Goal: Information Seeking & Learning: Learn about a topic

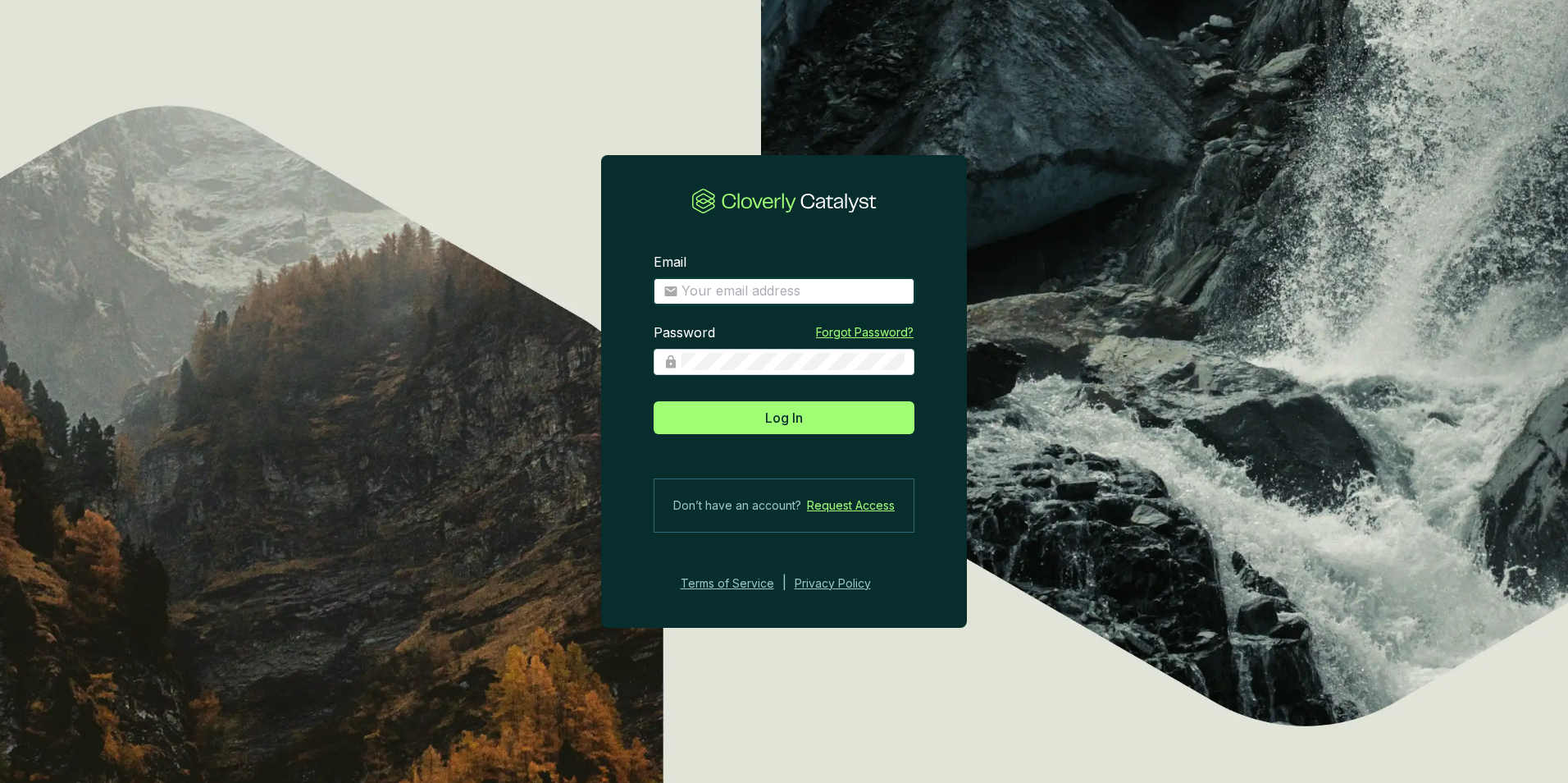
type input "[EMAIL_ADDRESS][DOMAIN_NAME]"
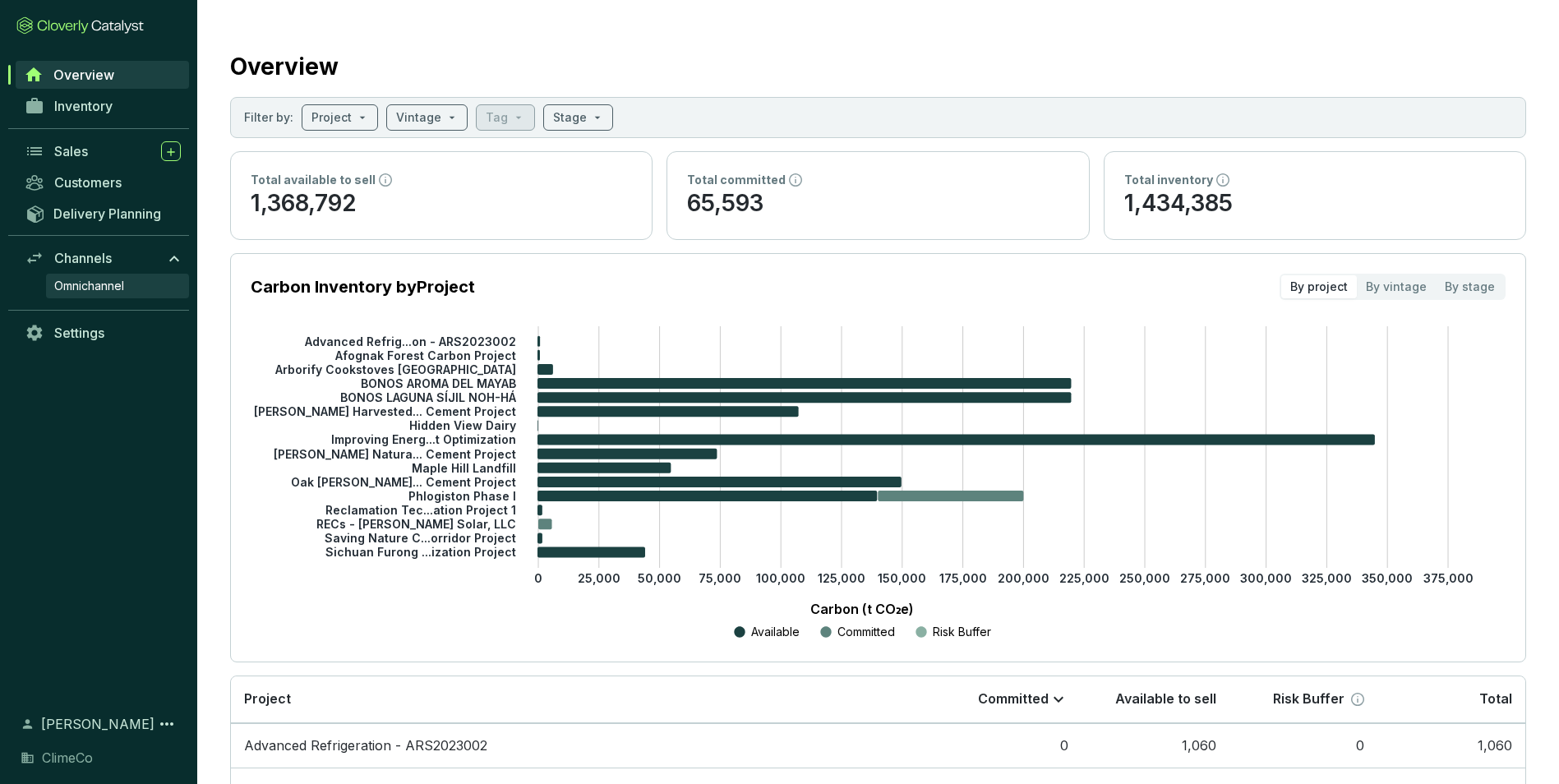
click at [84, 283] on span "Omnichannel" at bounding box center [89, 286] width 70 height 17
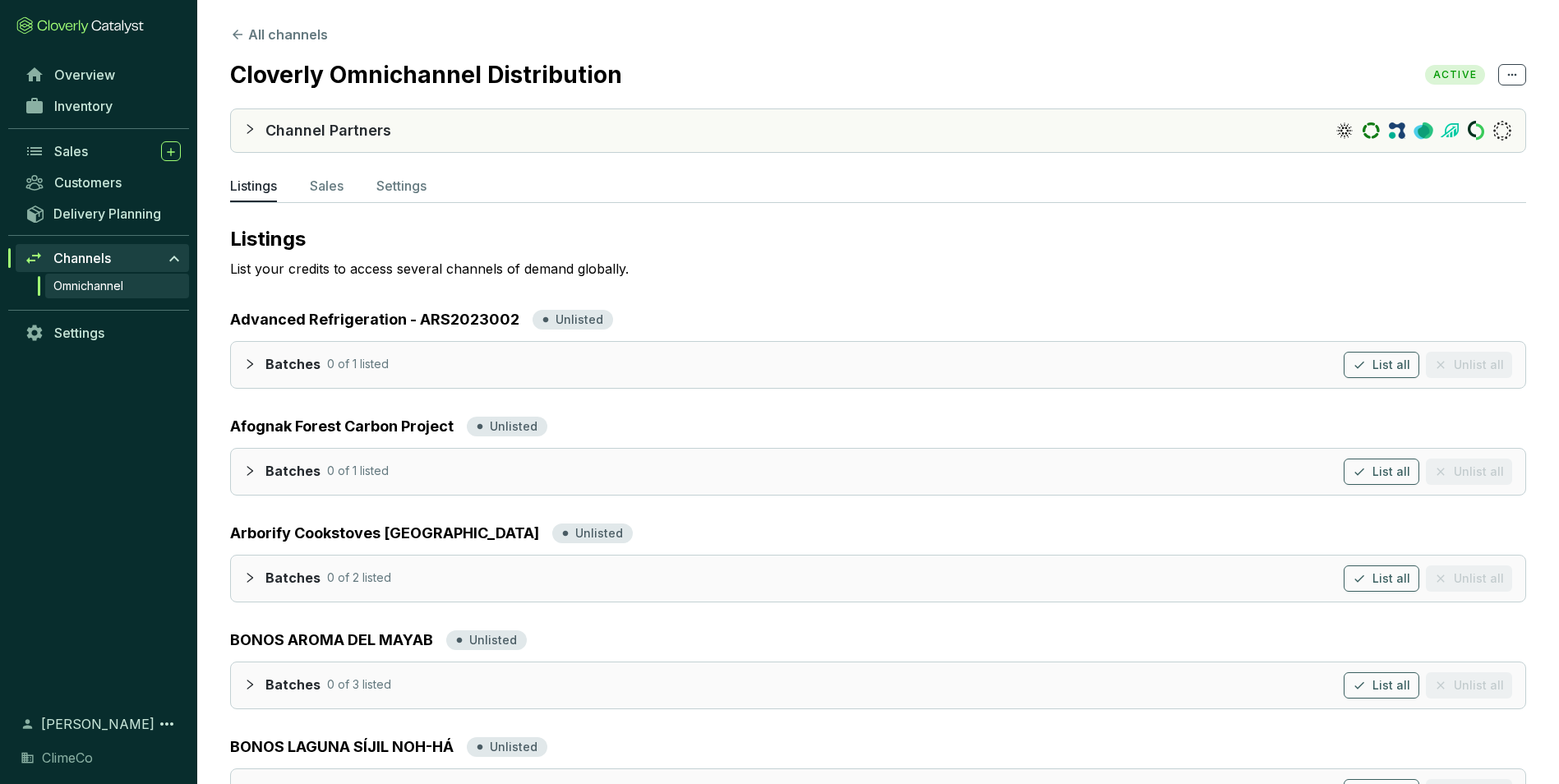
click at [254, 125] on icon "collapsed" at bounding box center [250, 129] width 11 height 11
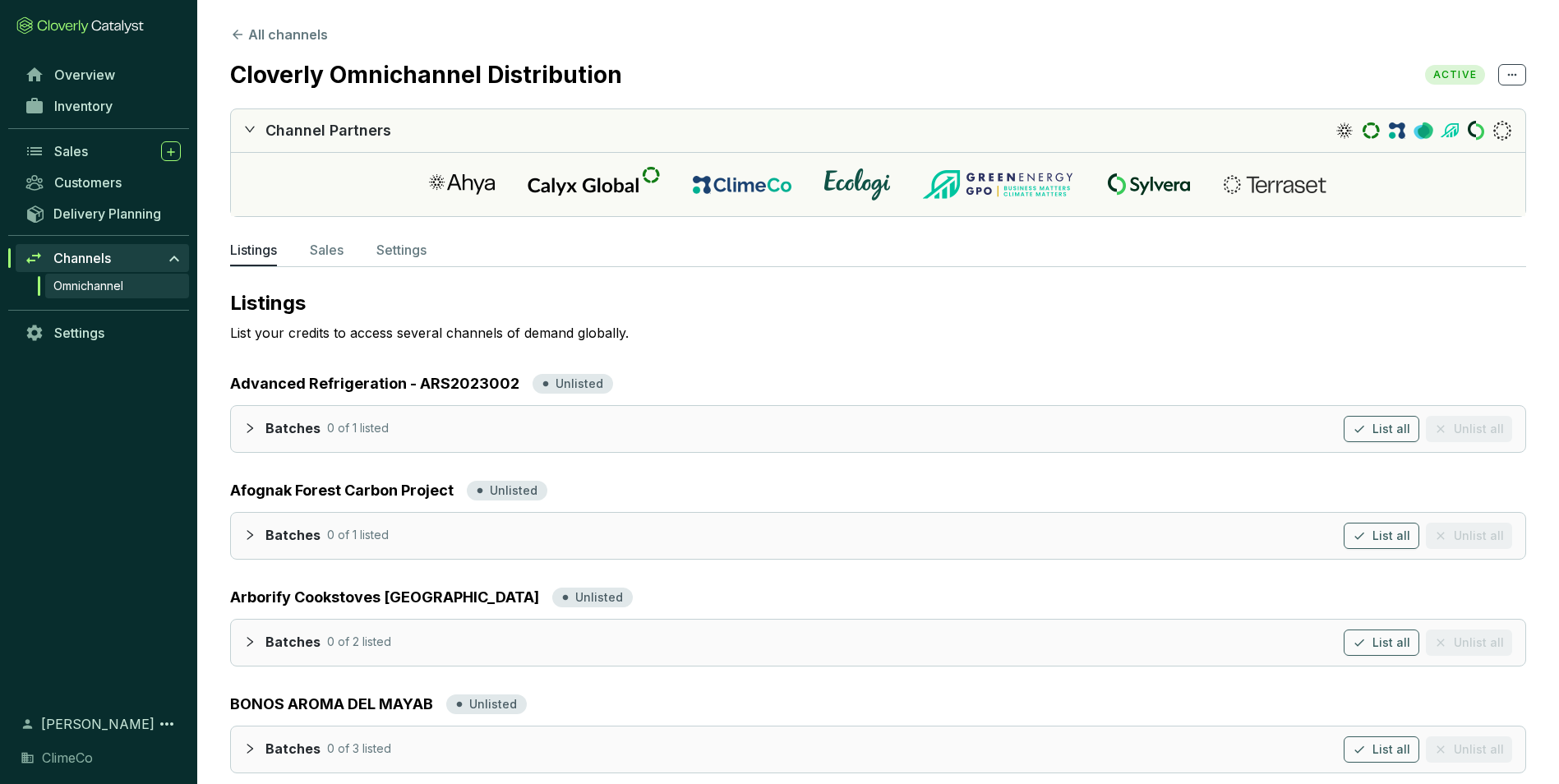
click at [248, 124] on icon "expanded" at bounding box center [250, 129] width 11 height 11
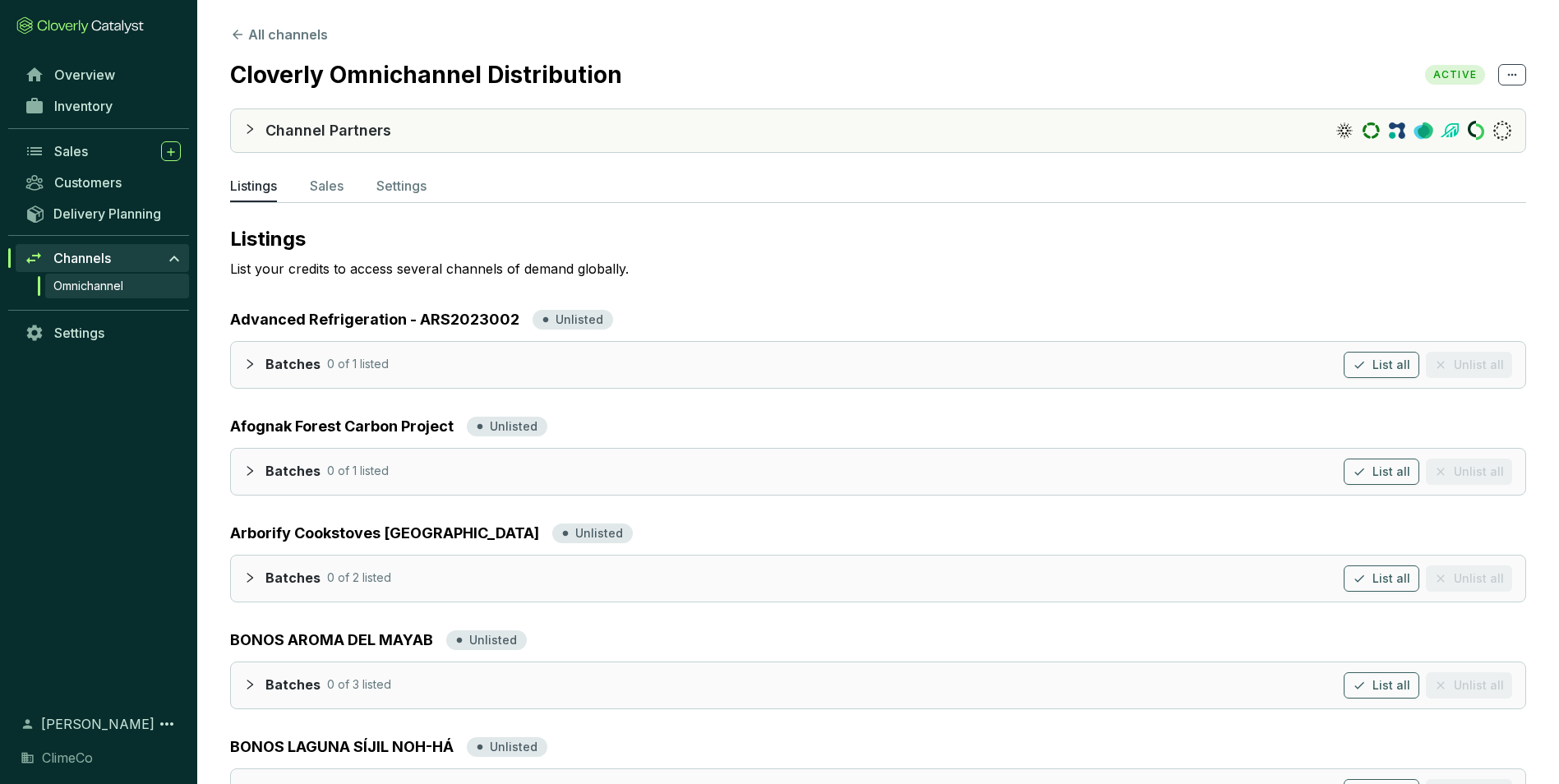
click at [177, 260] on icon at bounding box center [174, 258] width 20 height 20
click at [176, 259] on icon at bounding box center [174, 258] width 10 height 6
click at [142, 286] on link "Omnichannel" at bounding box center [117, 285] width 144 height 24
click at [274, 37] on button "All channels" at bounding box center [279, 34] width 97 height 20
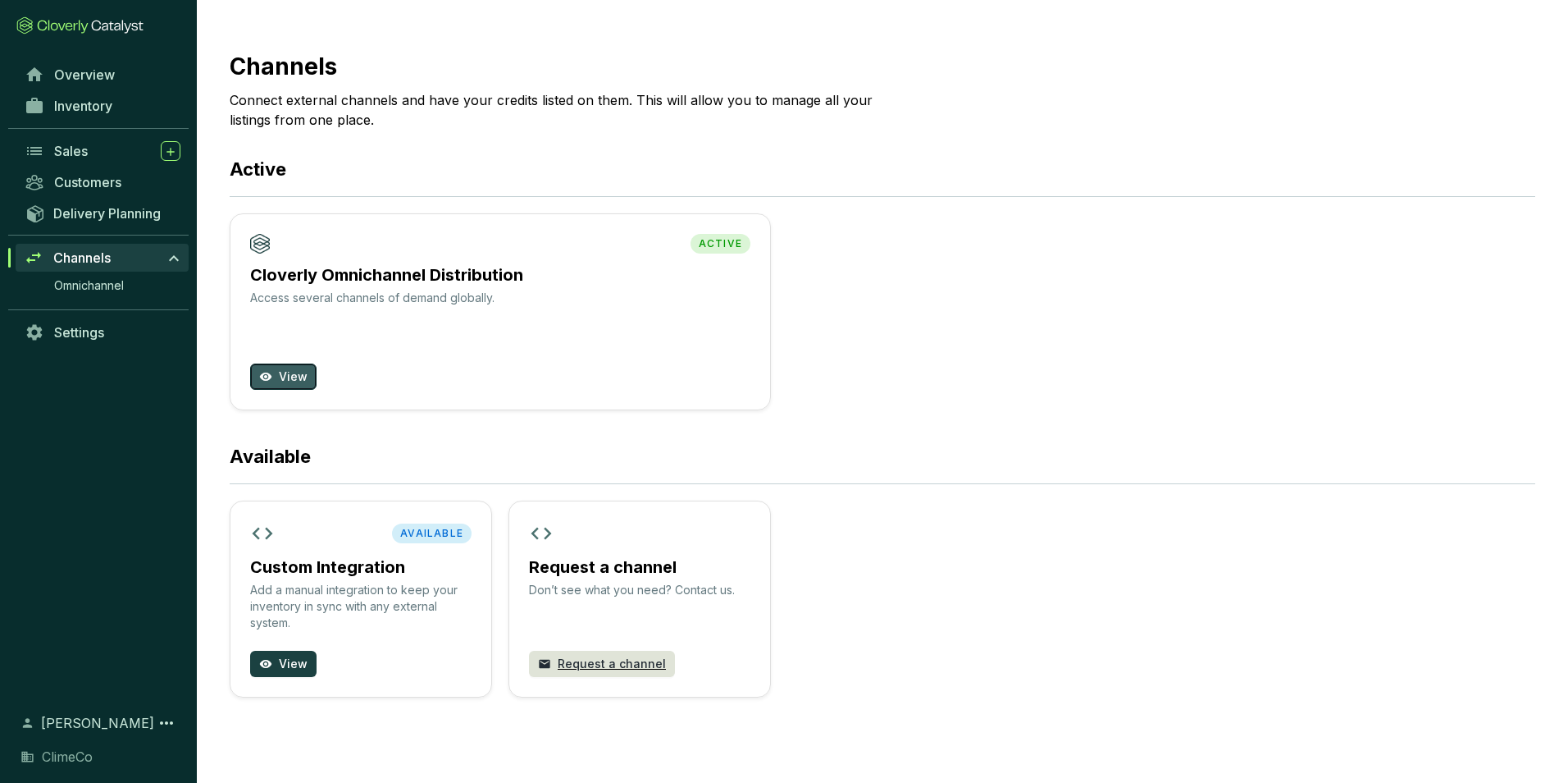
click at [281, 376] on span "View" at bounding box center [293, 377] width 29 height 17
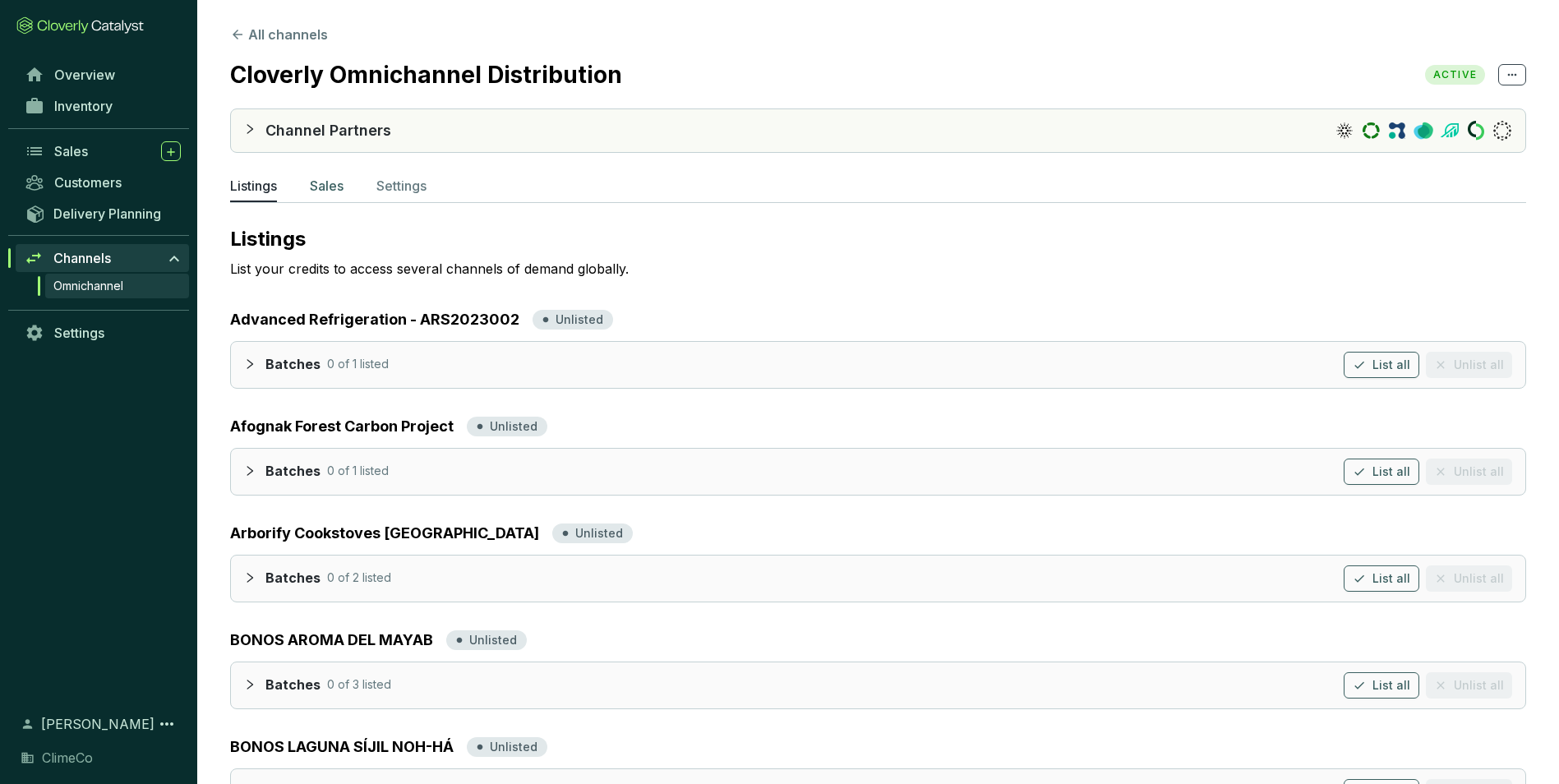
click at [332, 185] on p "Sales" at bounding box center [327, 185] width 34 height 20
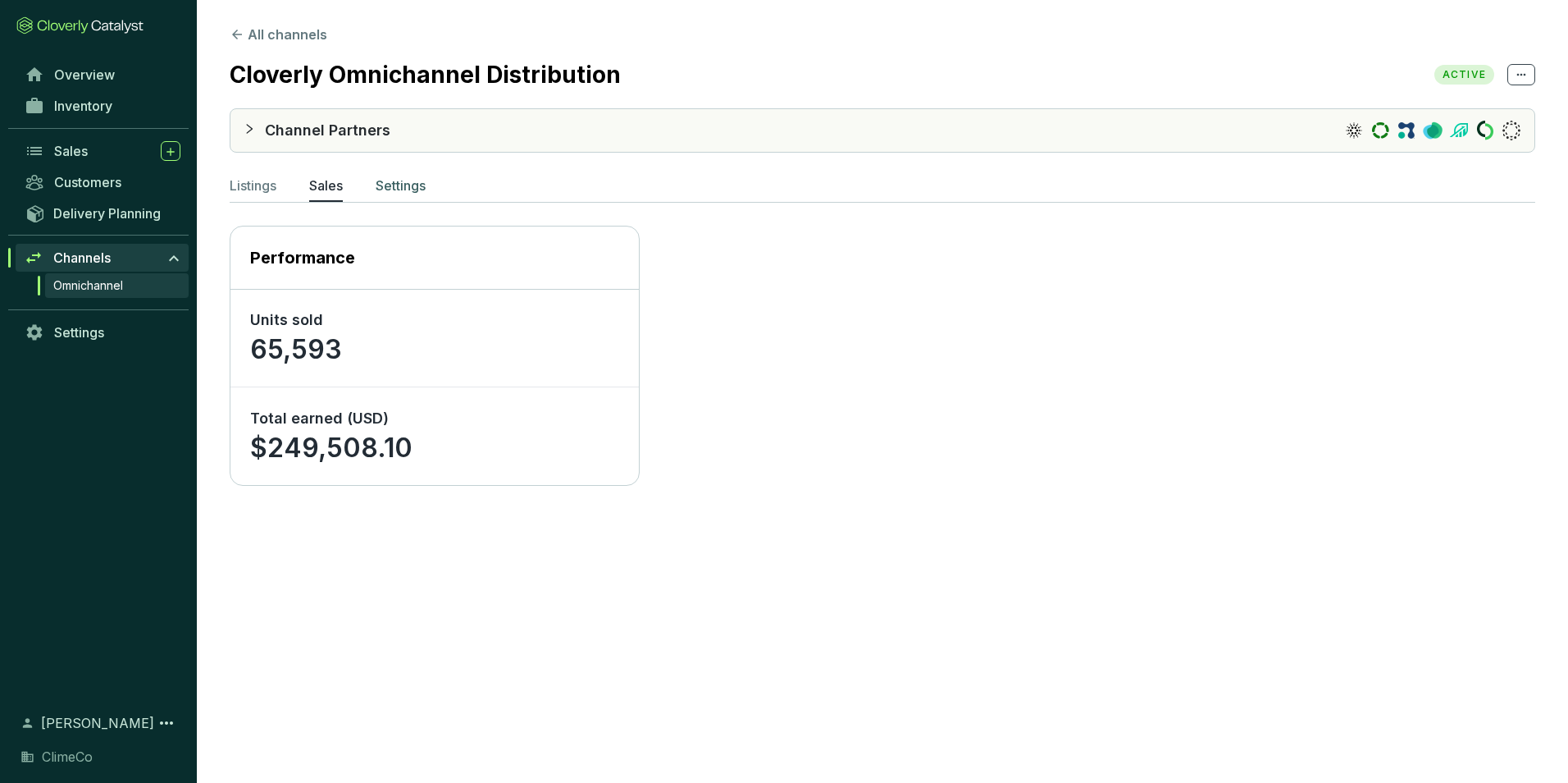
click at [412, 181] on p "Settings" at bounding box center [401, 185] width 50 height 20
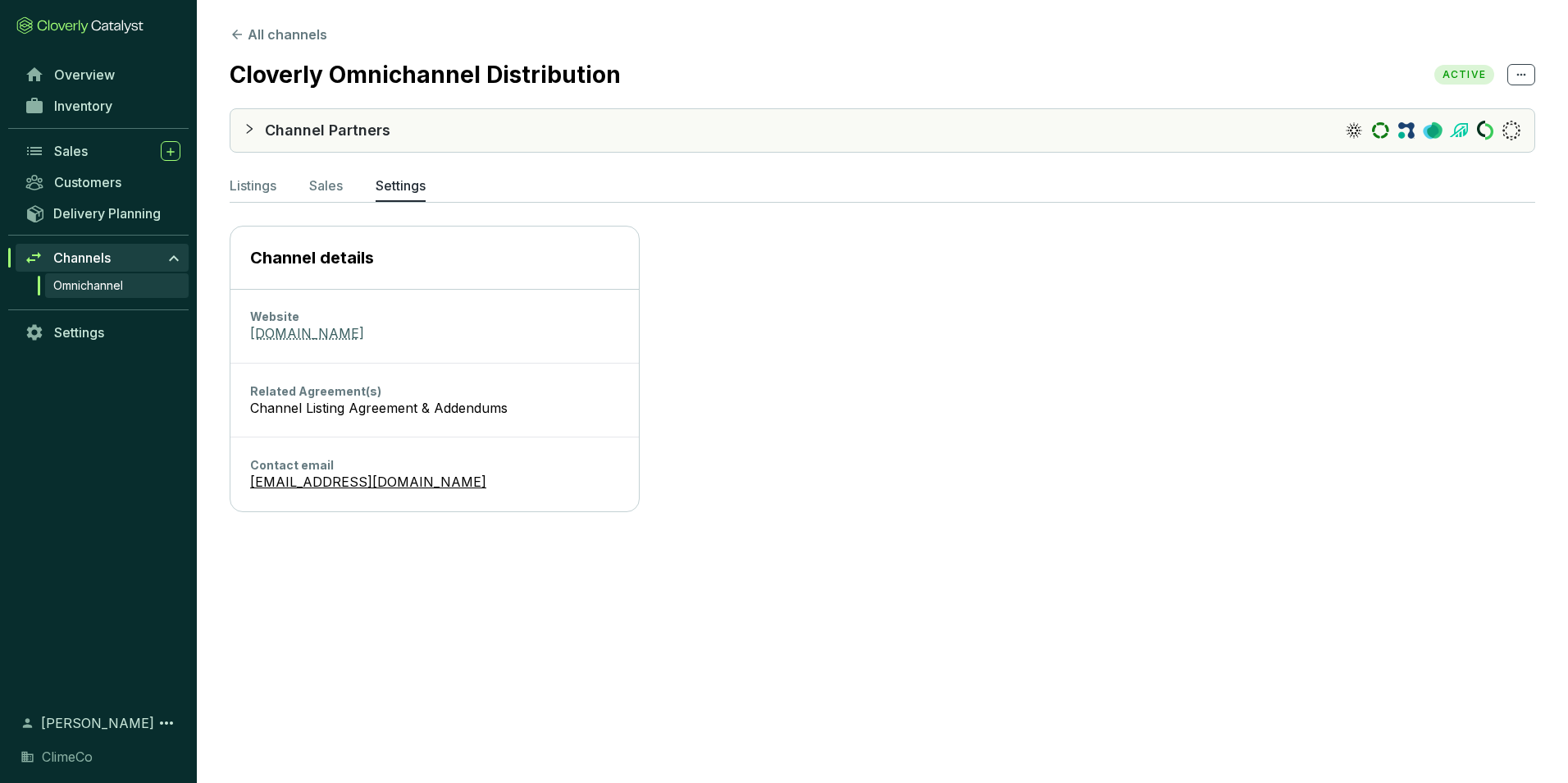
click at [315, 328] on link "[DOMAIN_NAME]" at bounding box center [434, 334] width 369 height 18
click at [92, 78] on span "Overview" at bounding box center [84, 75] width 61 height 17
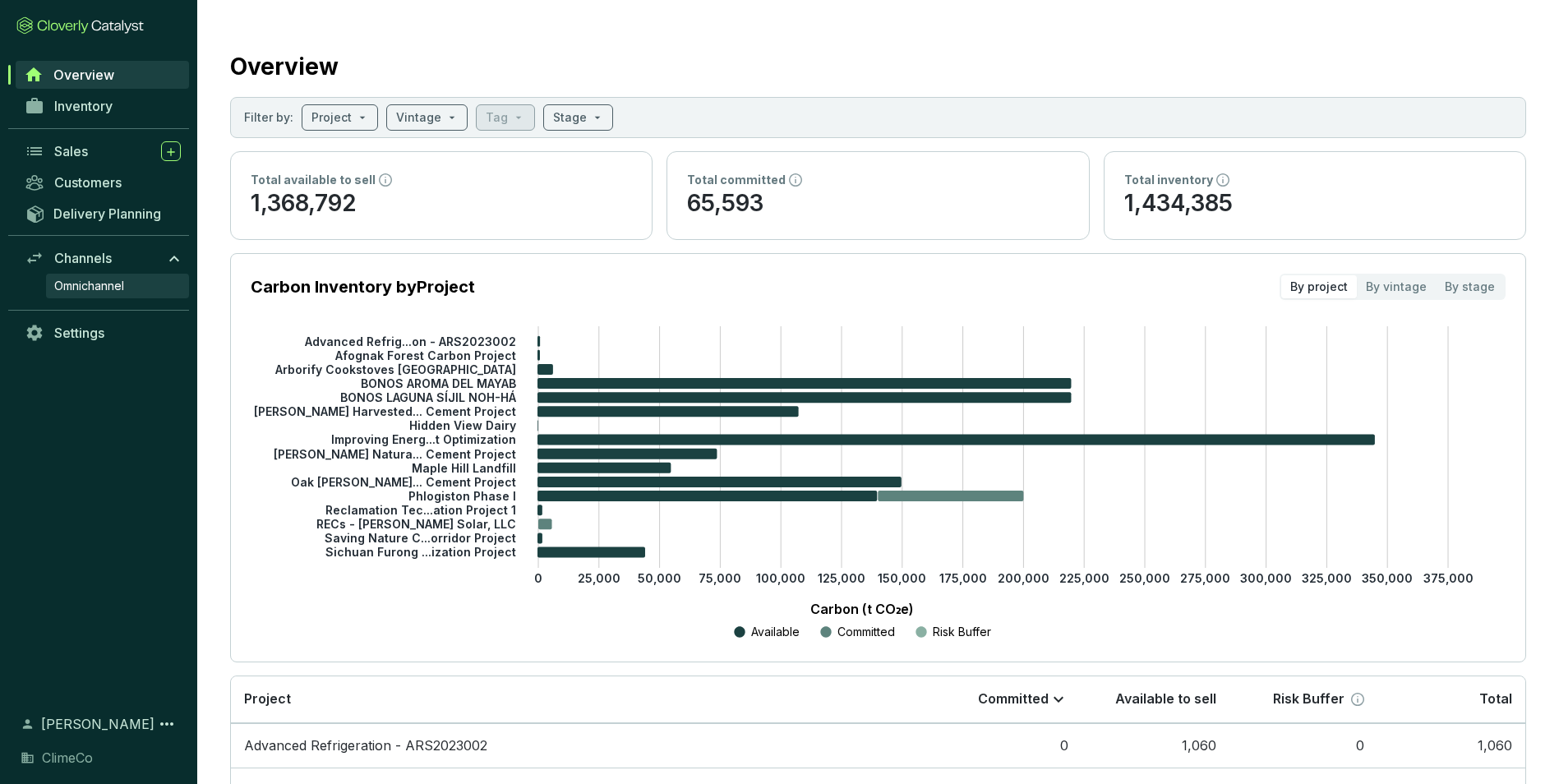
click at [76, 279] on span "Omnichannel" at bounding box center [89, 286] width 70 height 17
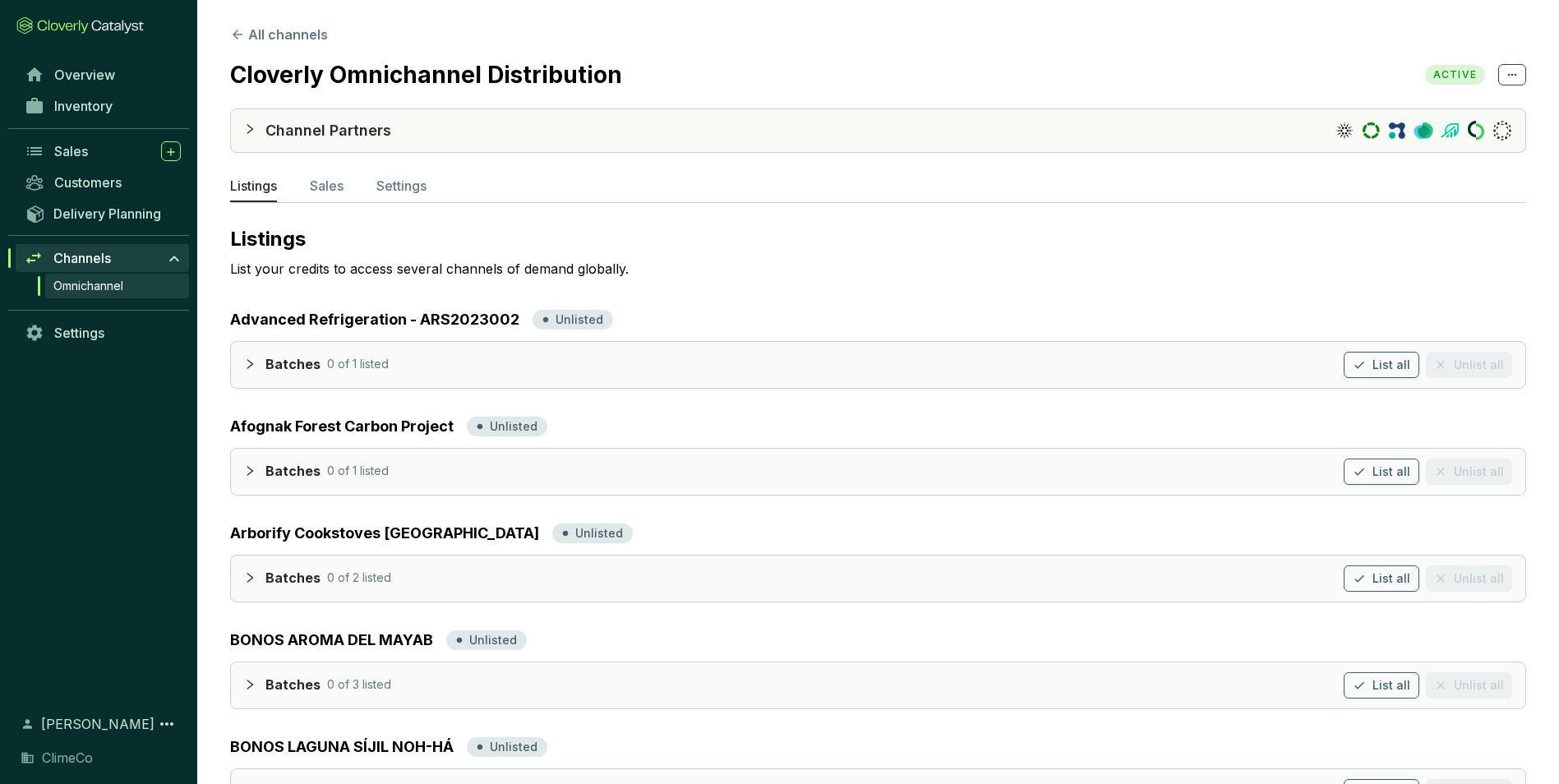
click at [245, 127] on icon "collapsed" at bounding box center [250, 129] width 11 height 11
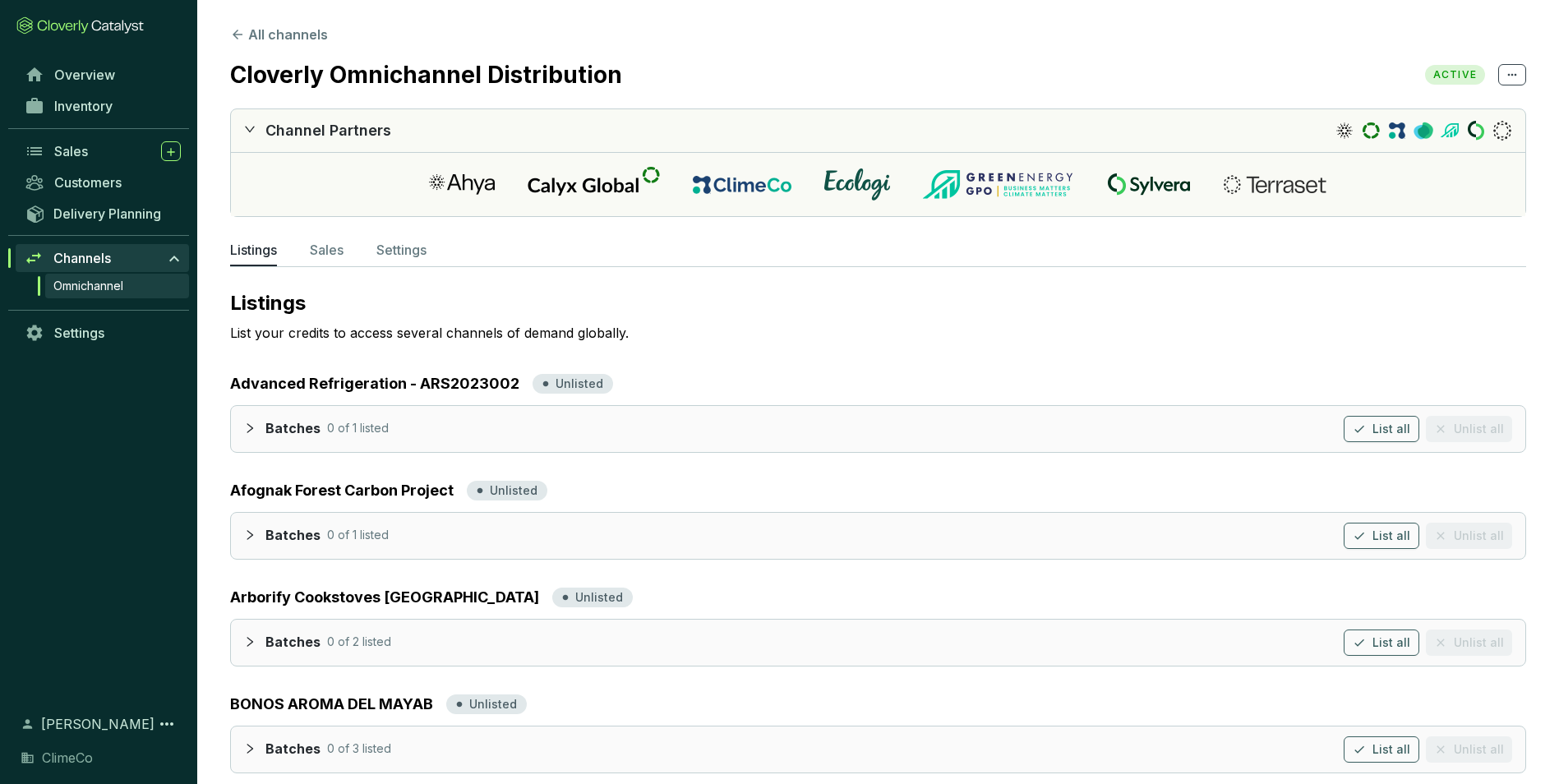
click at [245, 127] on icon "expanded" at bounding box center [250, 129] width 11 height 11
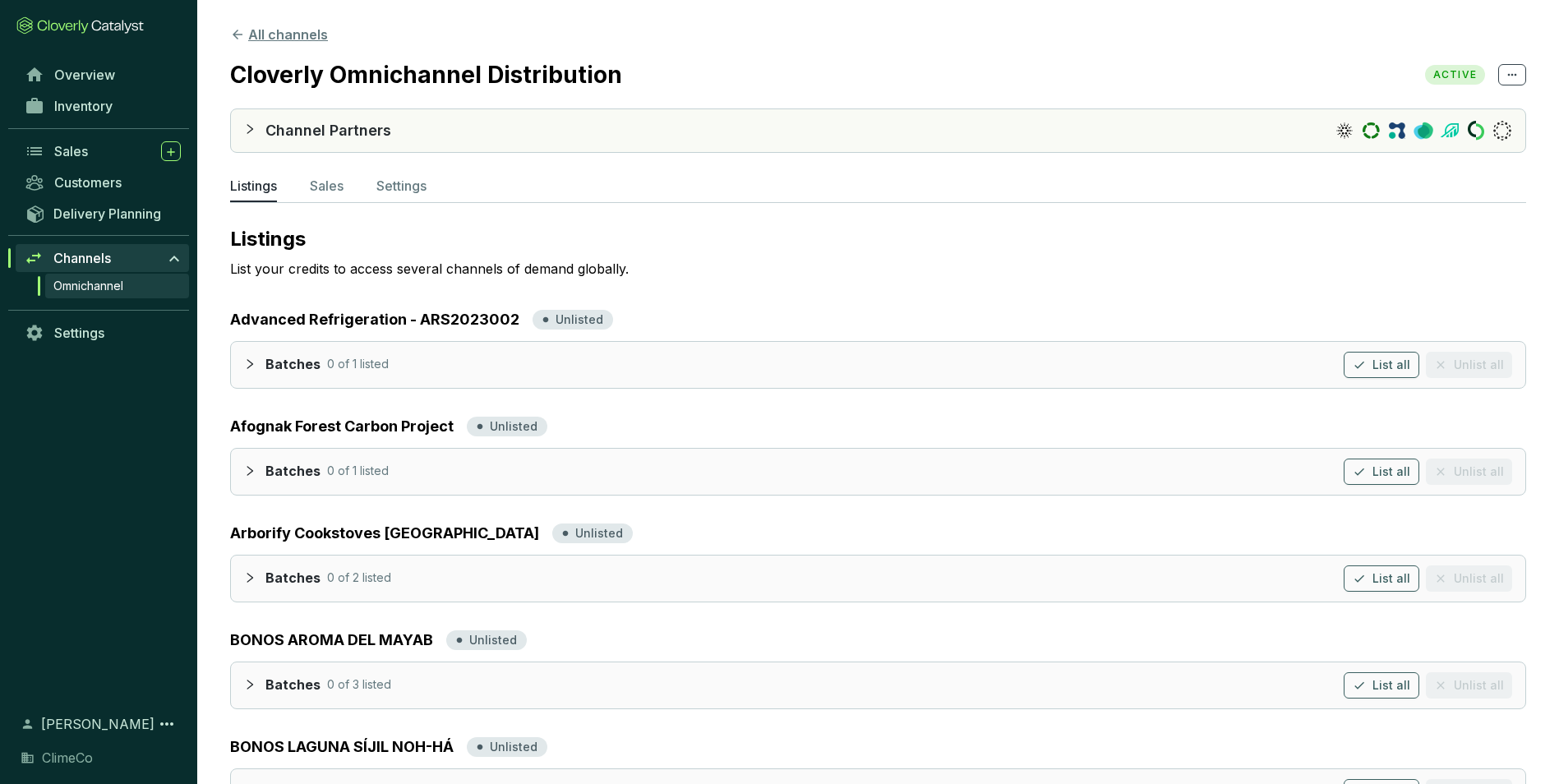
click at [272, 36] on button "All channels" at bounding box center [279, 34] width 97 height 20
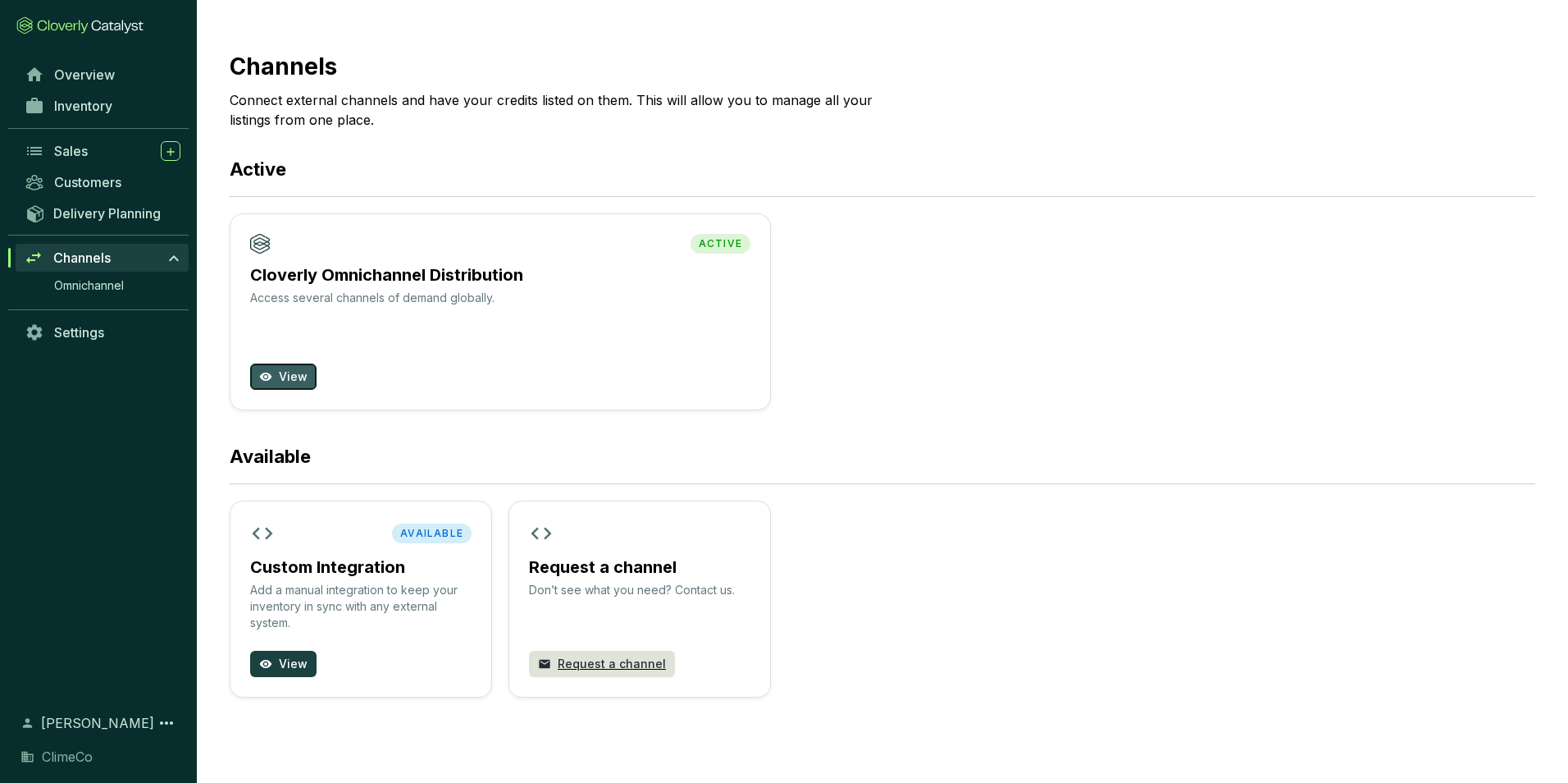
click at [286, 377] on span "View" at bounding box center [293, 377] width 29 height 17
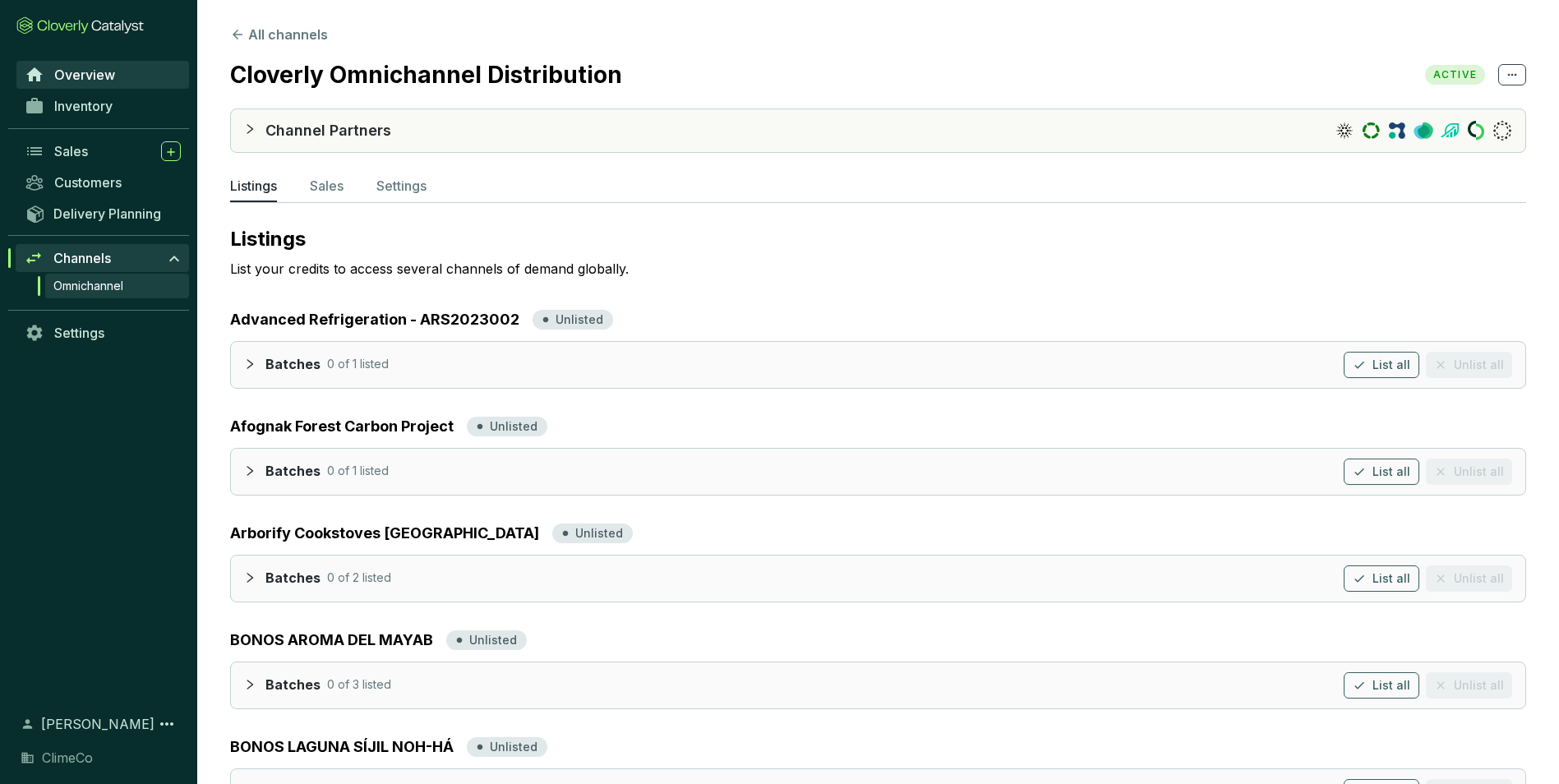
click at [106, 76] on span "Overview" at bounding box center [84, 75] width 61 height 17
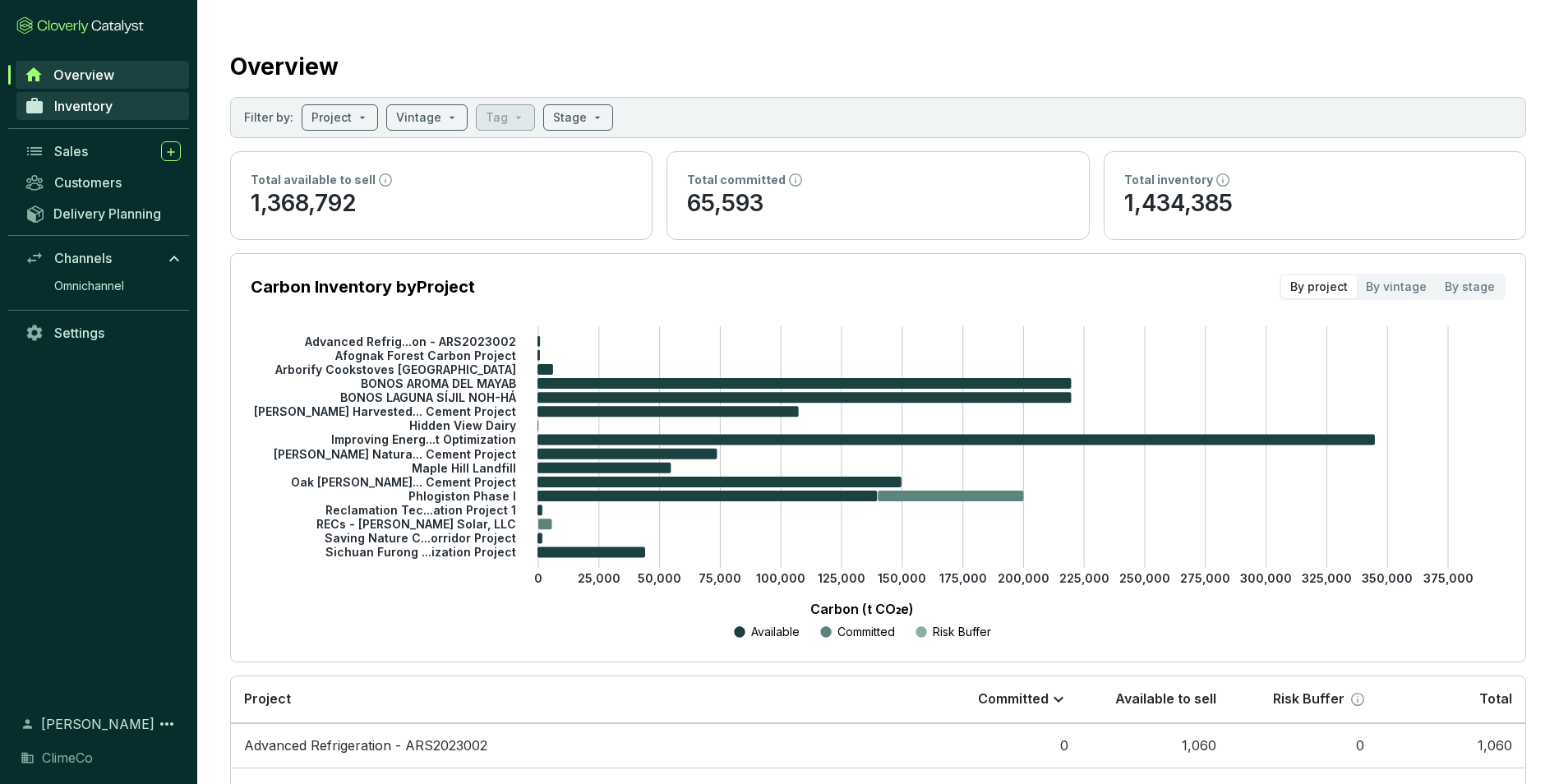
click at [110, 106] on span "Inventory" at bounding box center [83, 106] width 58 height 17
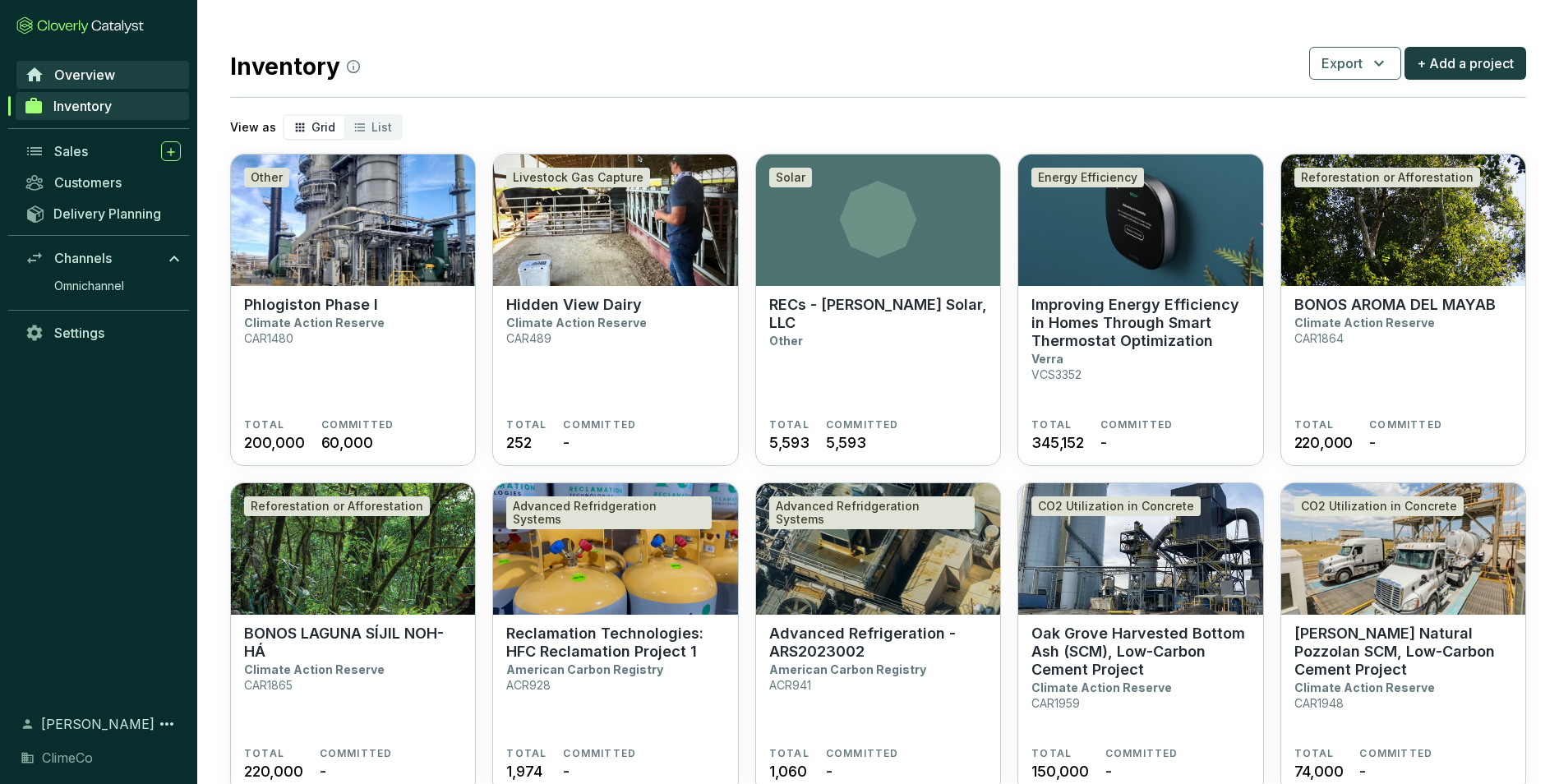
click at [75, 82] on span "Overview" at bounding box center [84, 75] width 61 height 17
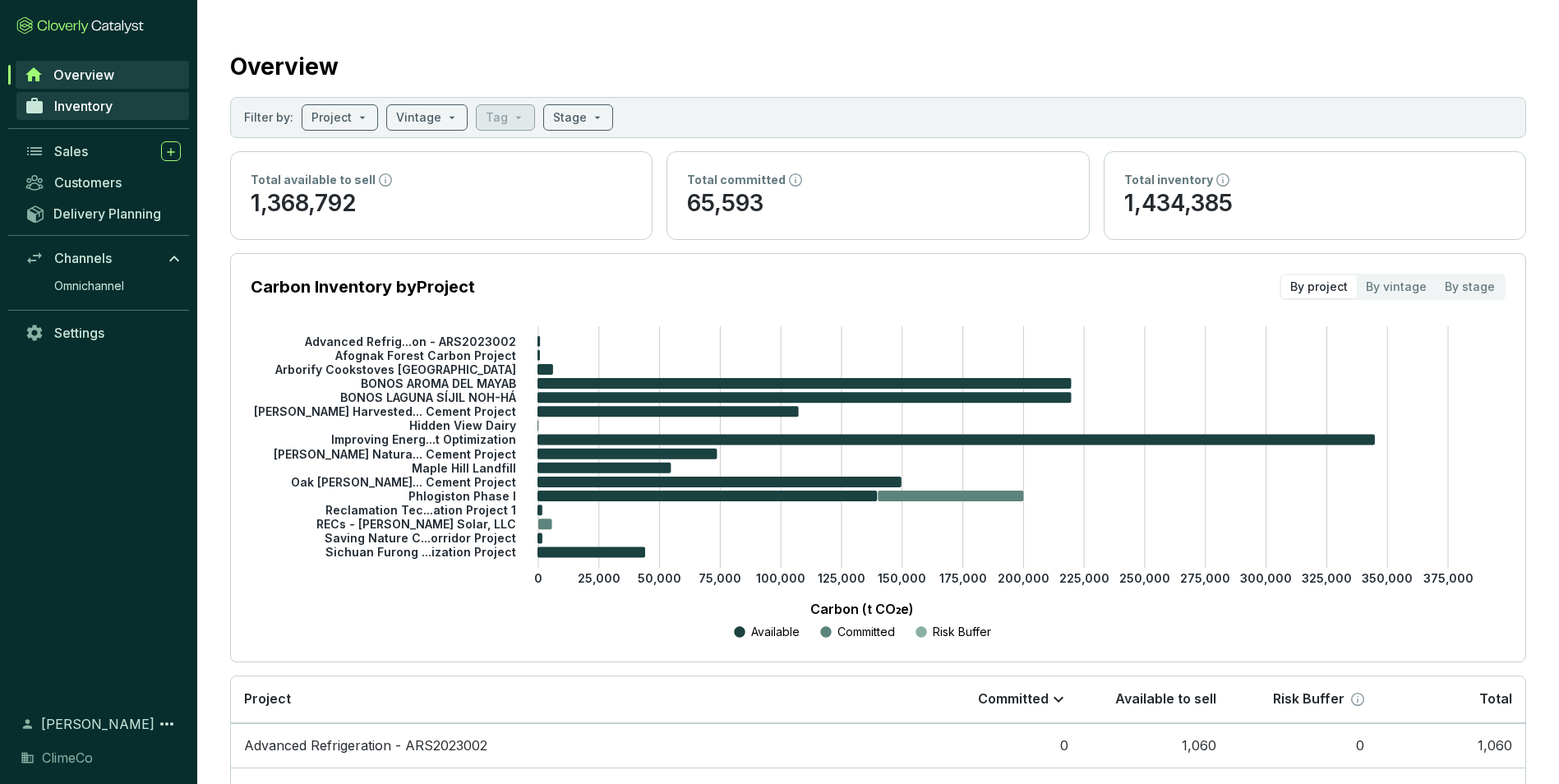
click at [80, 105] on span "Inventory" at bounding box center [83, 106] width 58 height 17
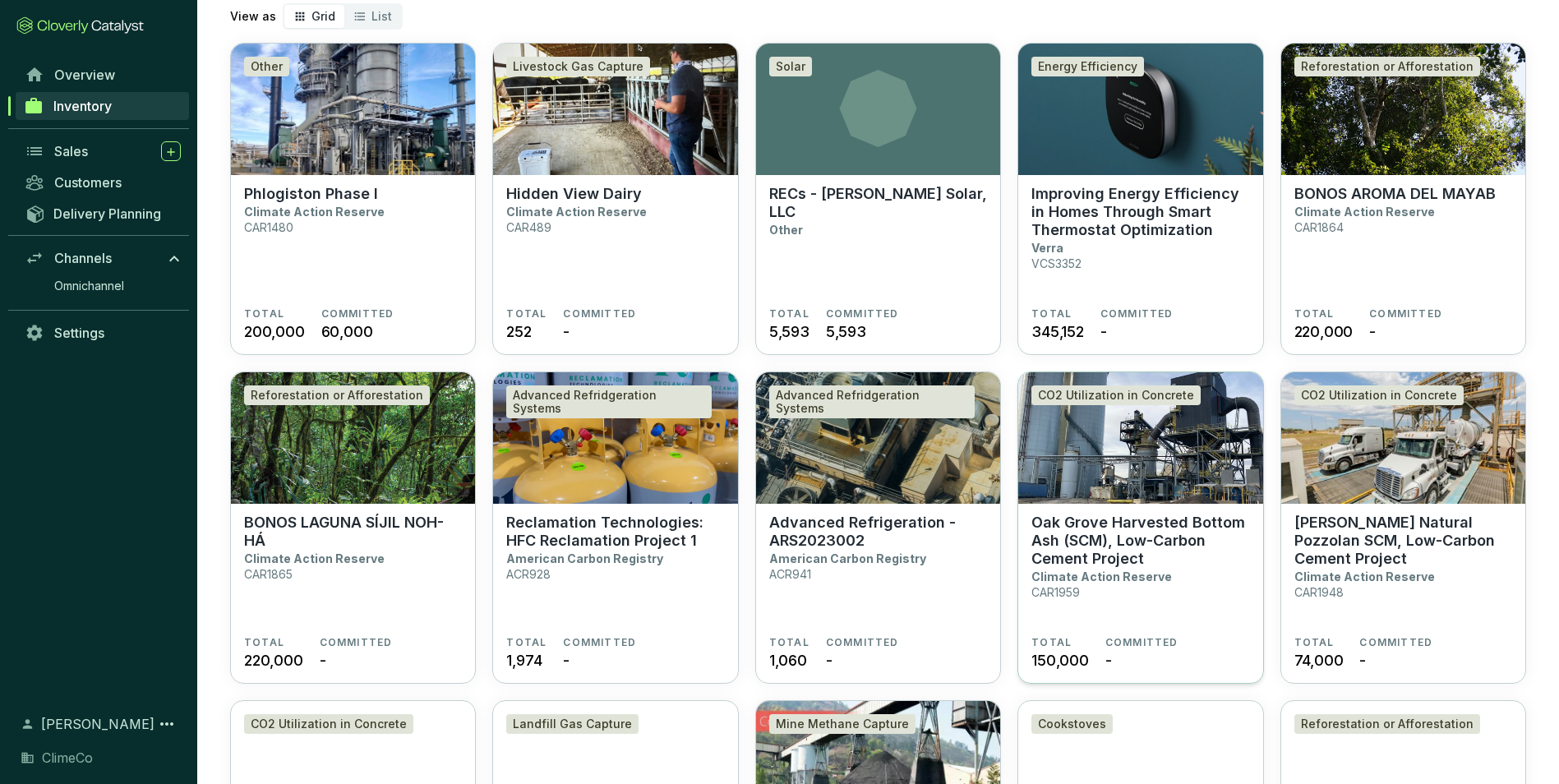
scroll to position [82, 0]
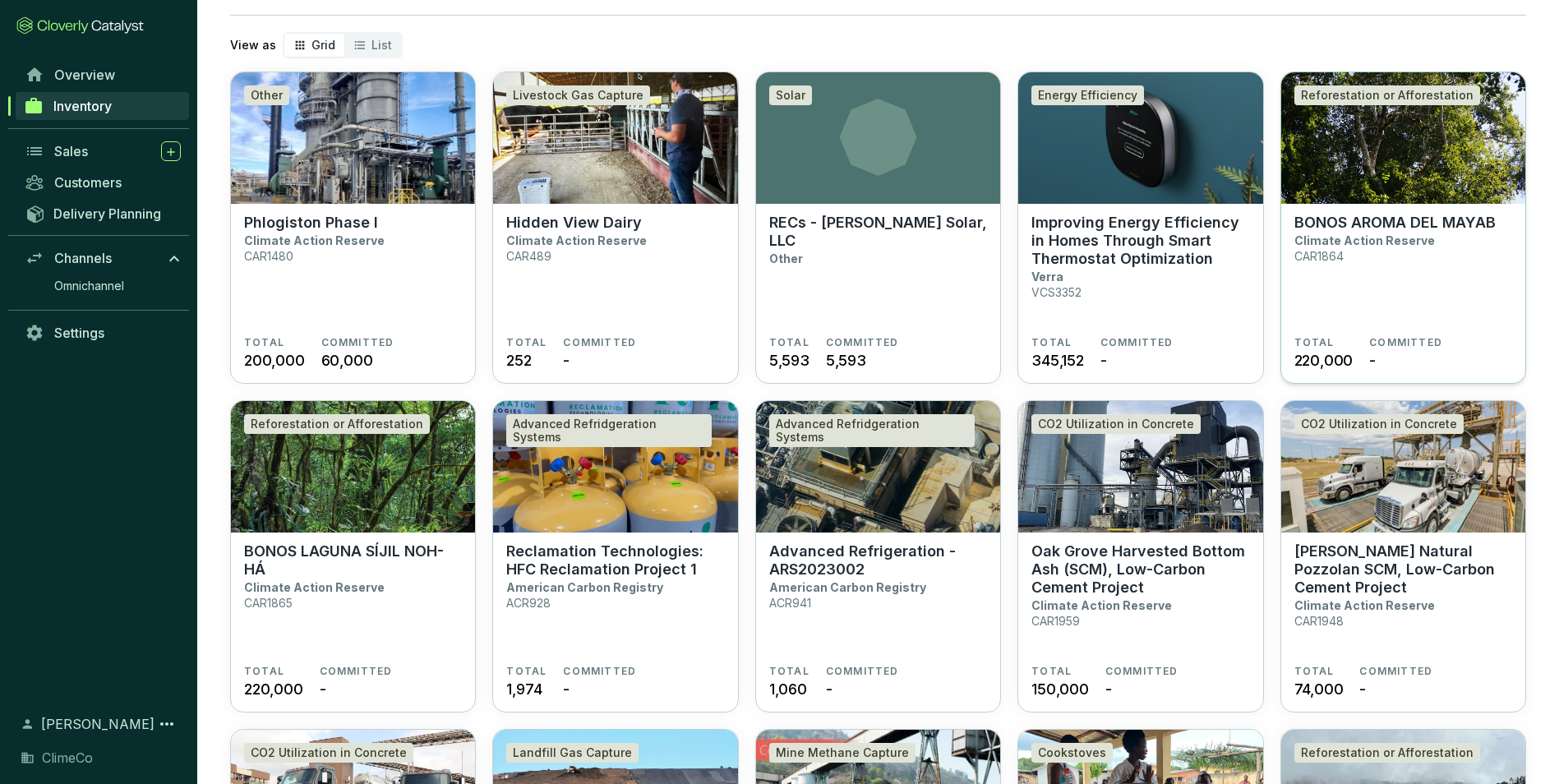
click at [1337, 203] on img at bounding box center [1403, 138] width 244 height 131
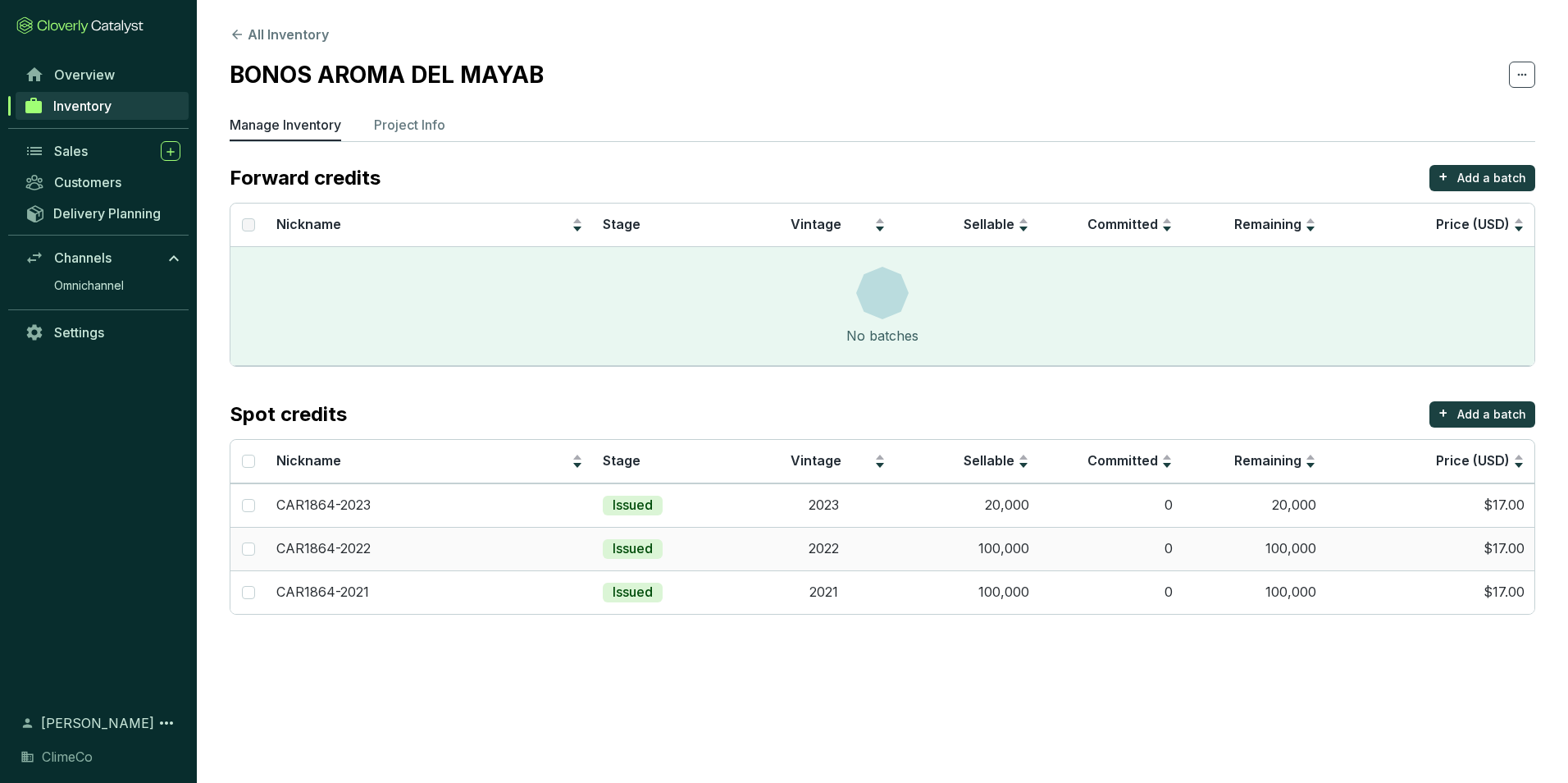
click at [1011, 552] on td "100,000" at bounding box center [968, 548] width 144 height 44
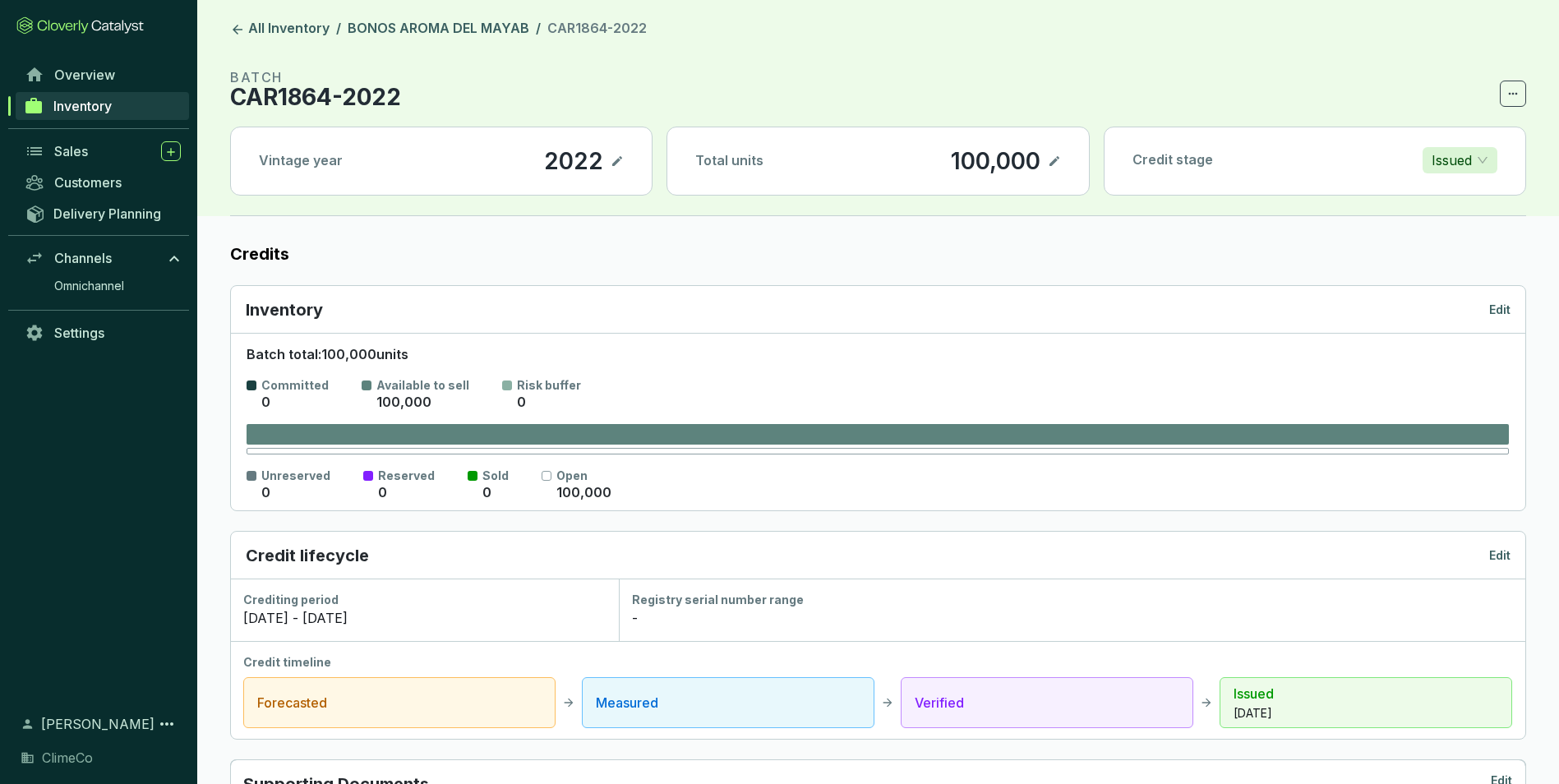
click at [1055, 164] on icon at bounding box center [1055, 161] width 13 height 20
click at [965, 159] on div "100,000" at bounding box center [972, 161] width 97 height 28
click at [927, 71] on section "BATCH CAR1864-2022" at bounding box center [878, 87] width 1296 height 39
click at [1054, 162] on icon at bounding box center [1055, 161] width 13 height 20
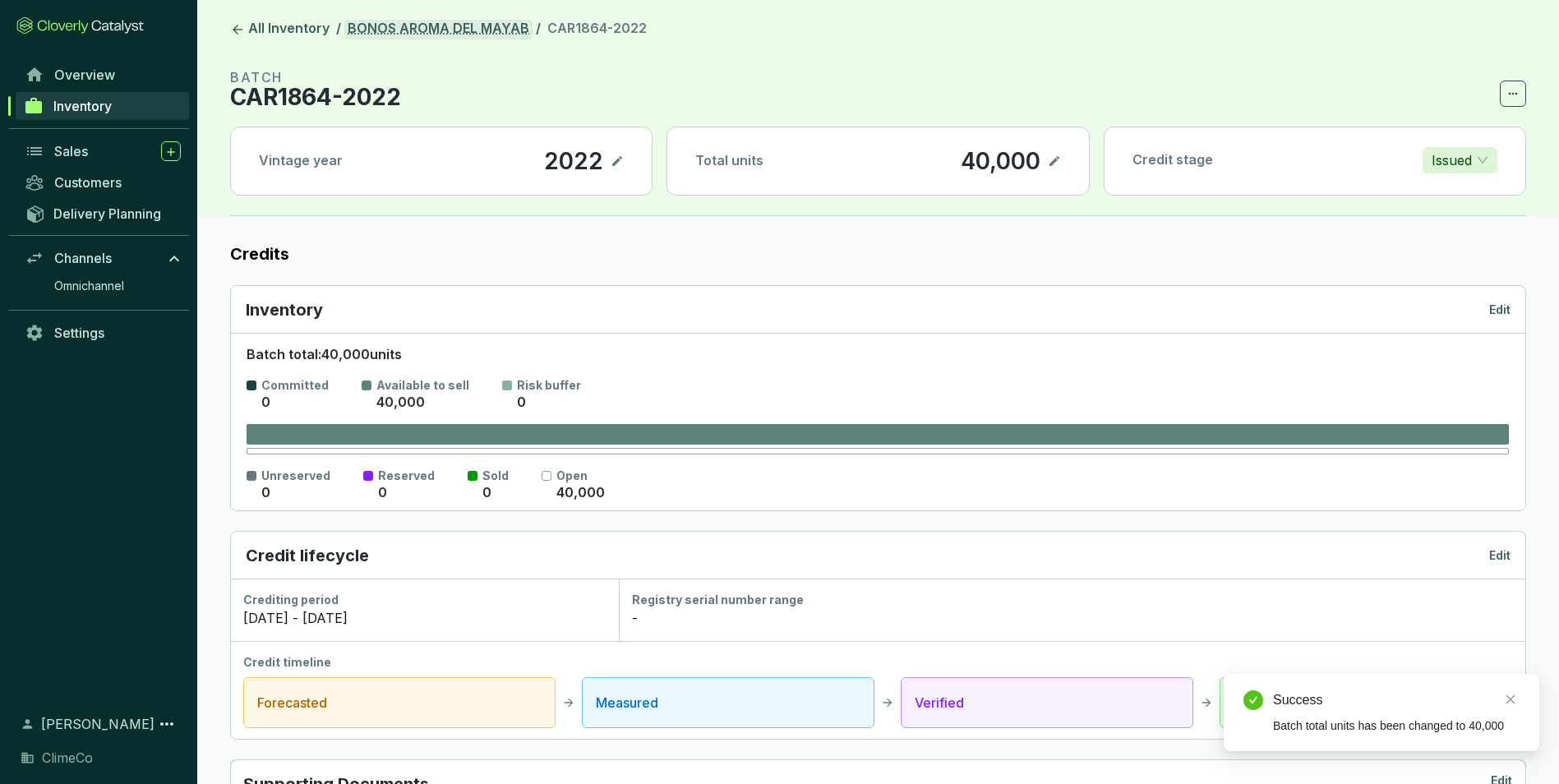
click at [419, 26] on link "BONOS AROMA DEL MAYAB" at bounding box center [438, 29] width 188 height 20
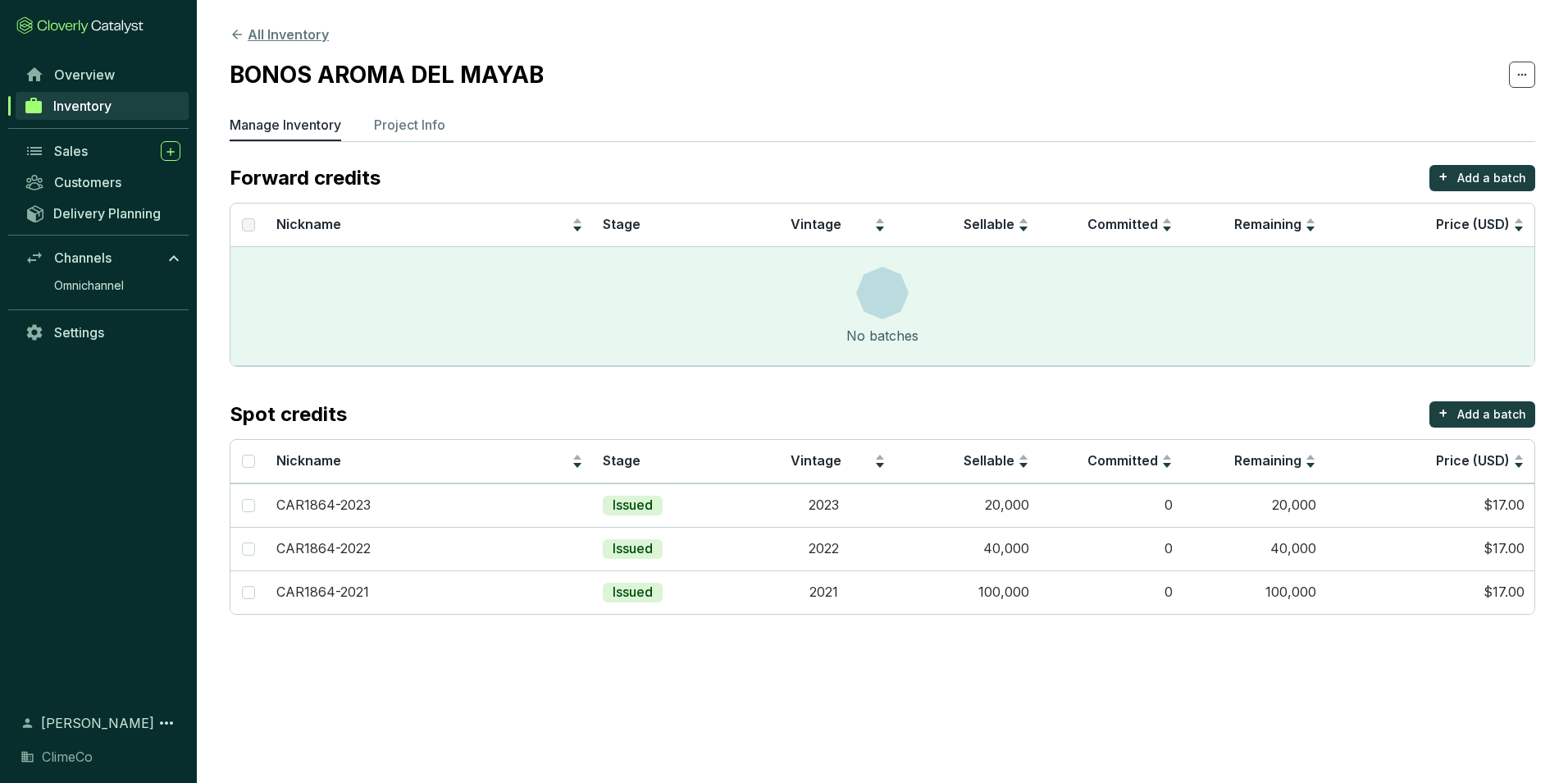
click at [291, 26] on button "All Inventory" at bounding box center [279, 34] width 99 height 20
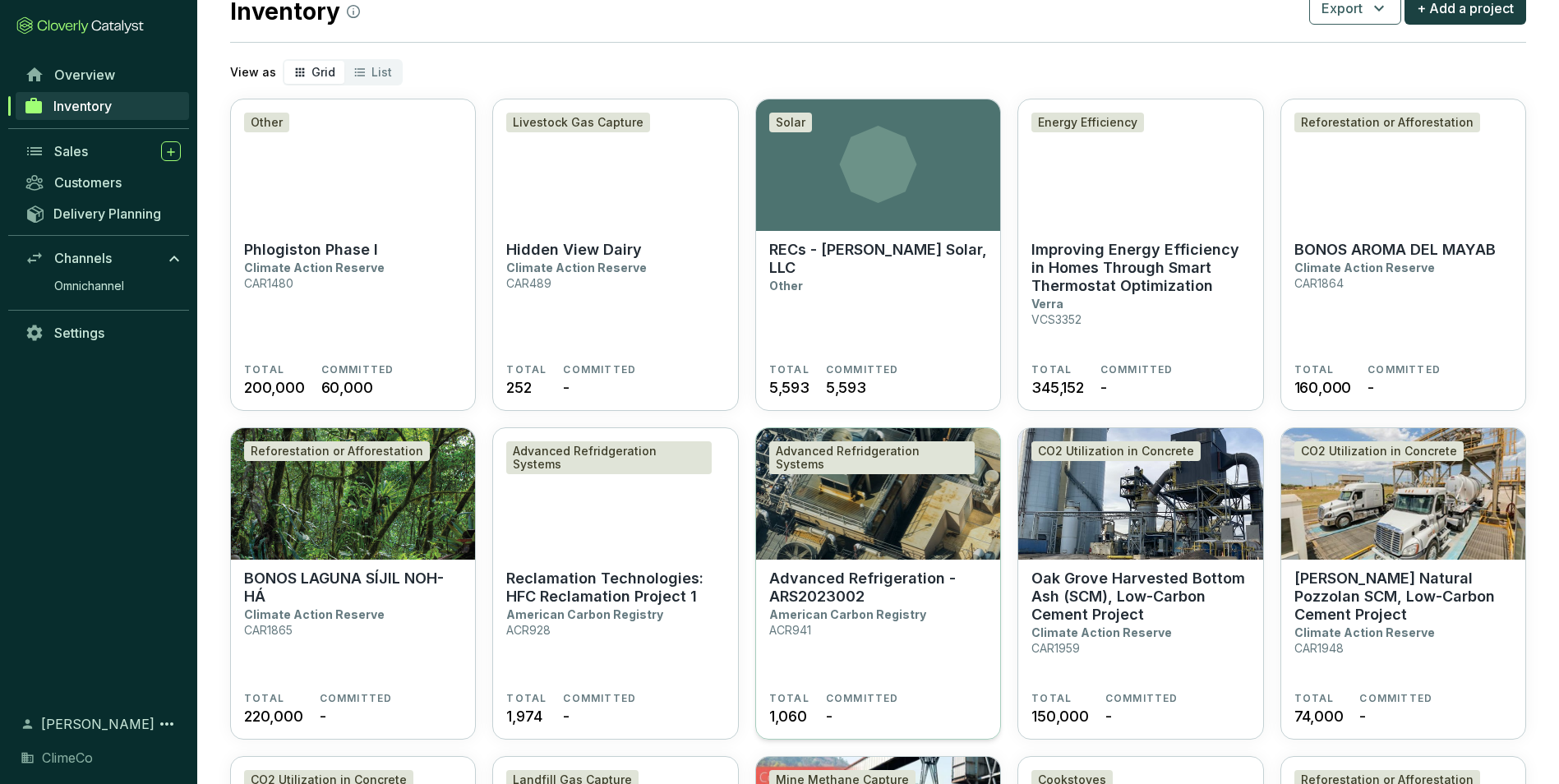
scroll to position [82, 0]
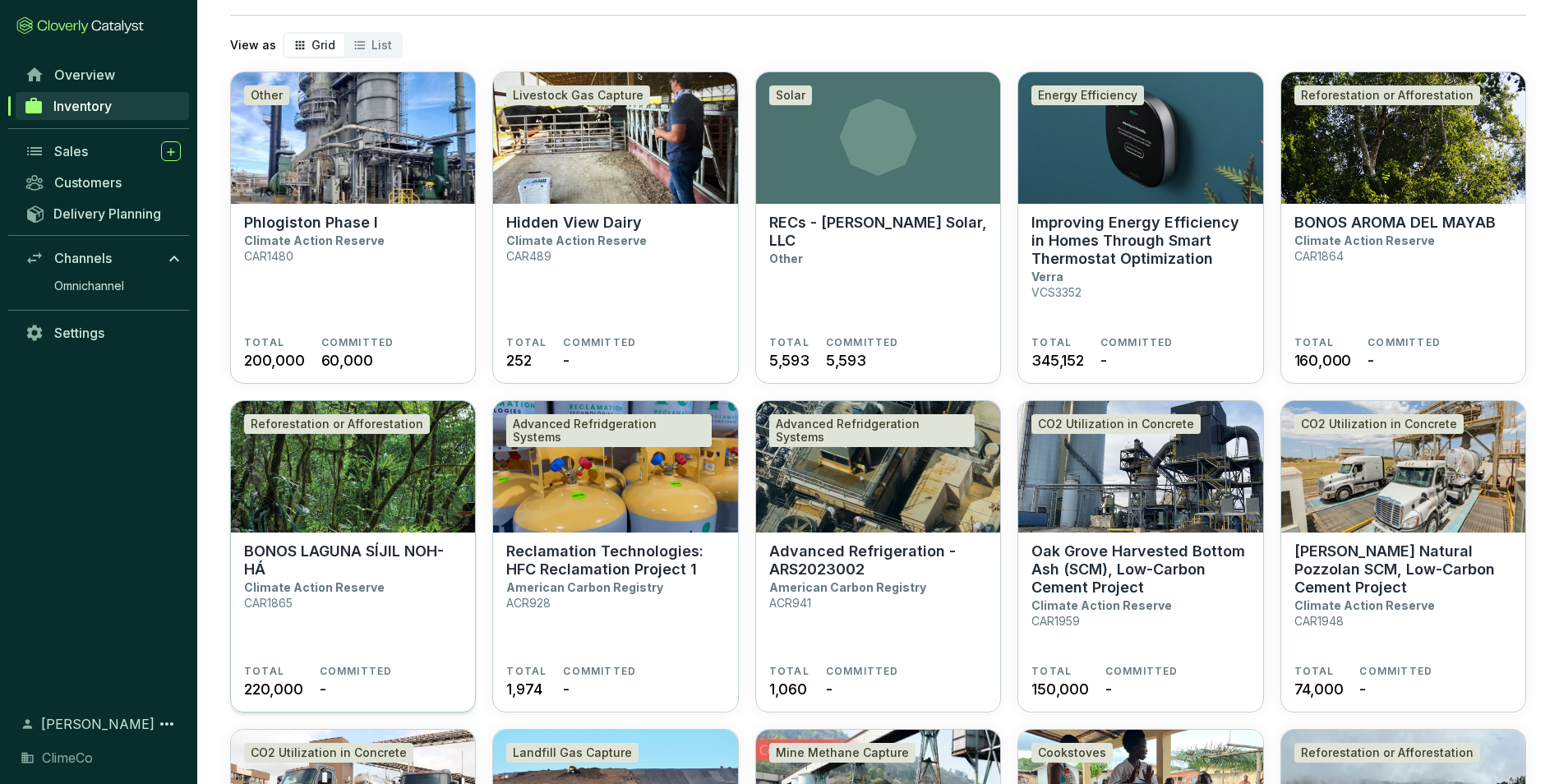
click at [388, 588] on section "BONOS LAGUNA SÍJIL NOH-HÁ Climate Action Reserve CAR1865" at bounding box center [353, 603] width 218 height 123
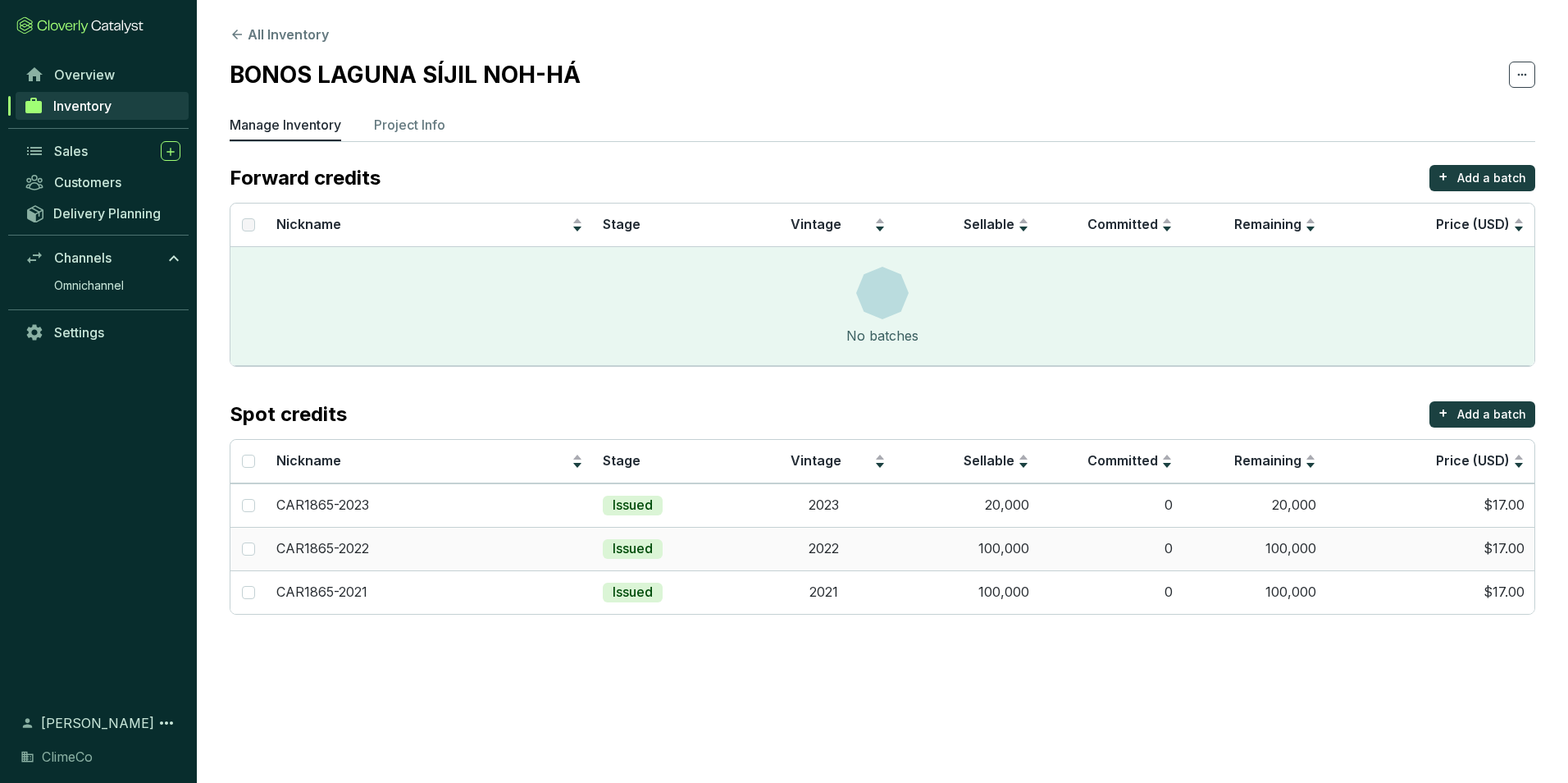
click at [1274, 544] on td "100,000" at bounding box center [1254, 548] width 144 height 44
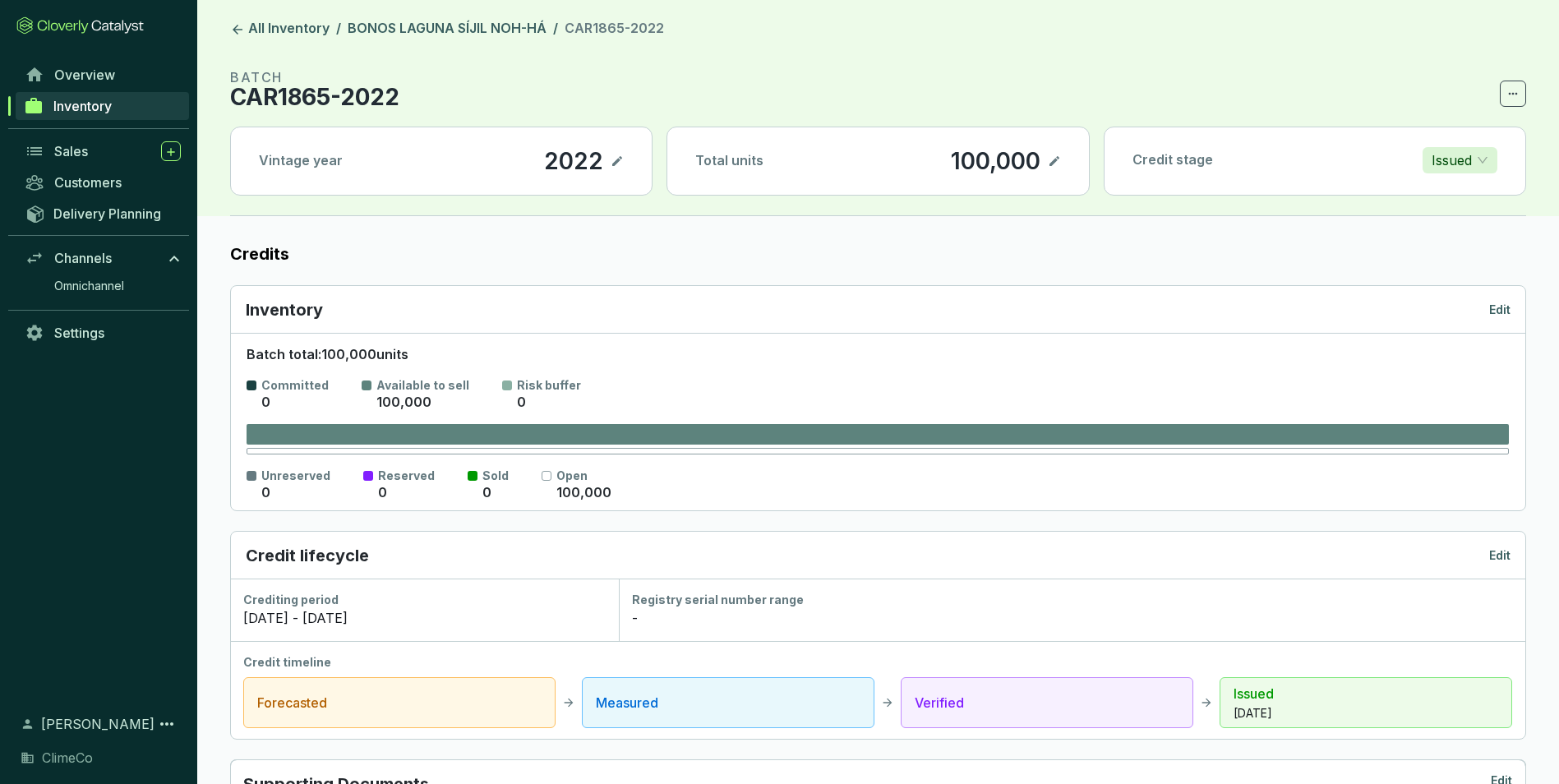
click at [983, 147] on p "100,000" at bounding box center [995, 161] width 91 height 28
click at [981, 169] on p "100,000" at bounding box center [995, 161] width 91 height 28
click at [1055, 165] on icon at bounding box center [1055, 161] width 13 height 20
click at [970, 162] on div "100,000" at bounding box center [972, 161] width 97 height 28
click at [1054, 159] on icon at bounding box center [1055, 161] width 13 height 20
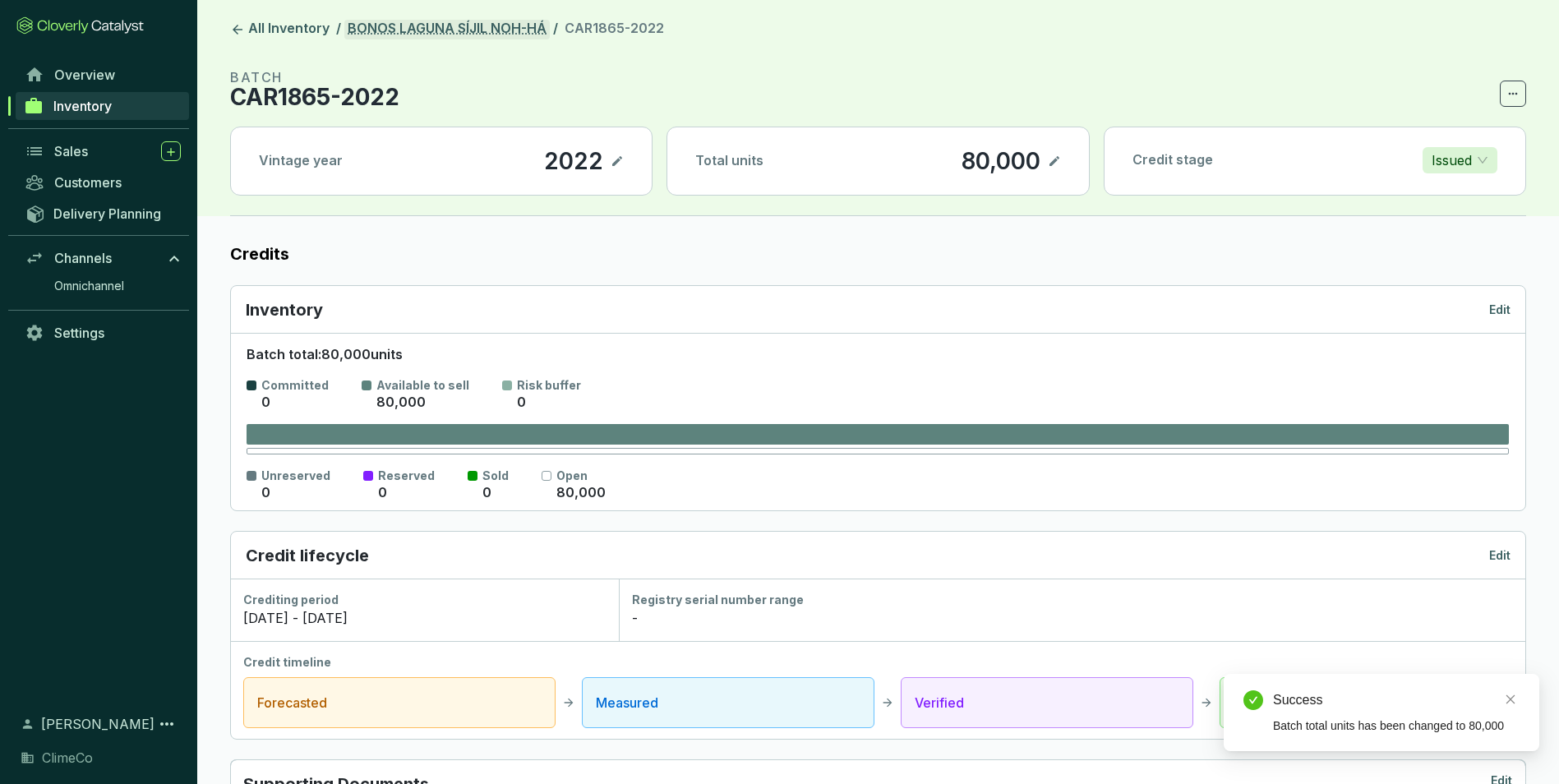
click at [451, 23] on link "BONOS LAGUNA SÍJIL NOH-HÁ" at bounding box center [447, 29] width 206 height 20
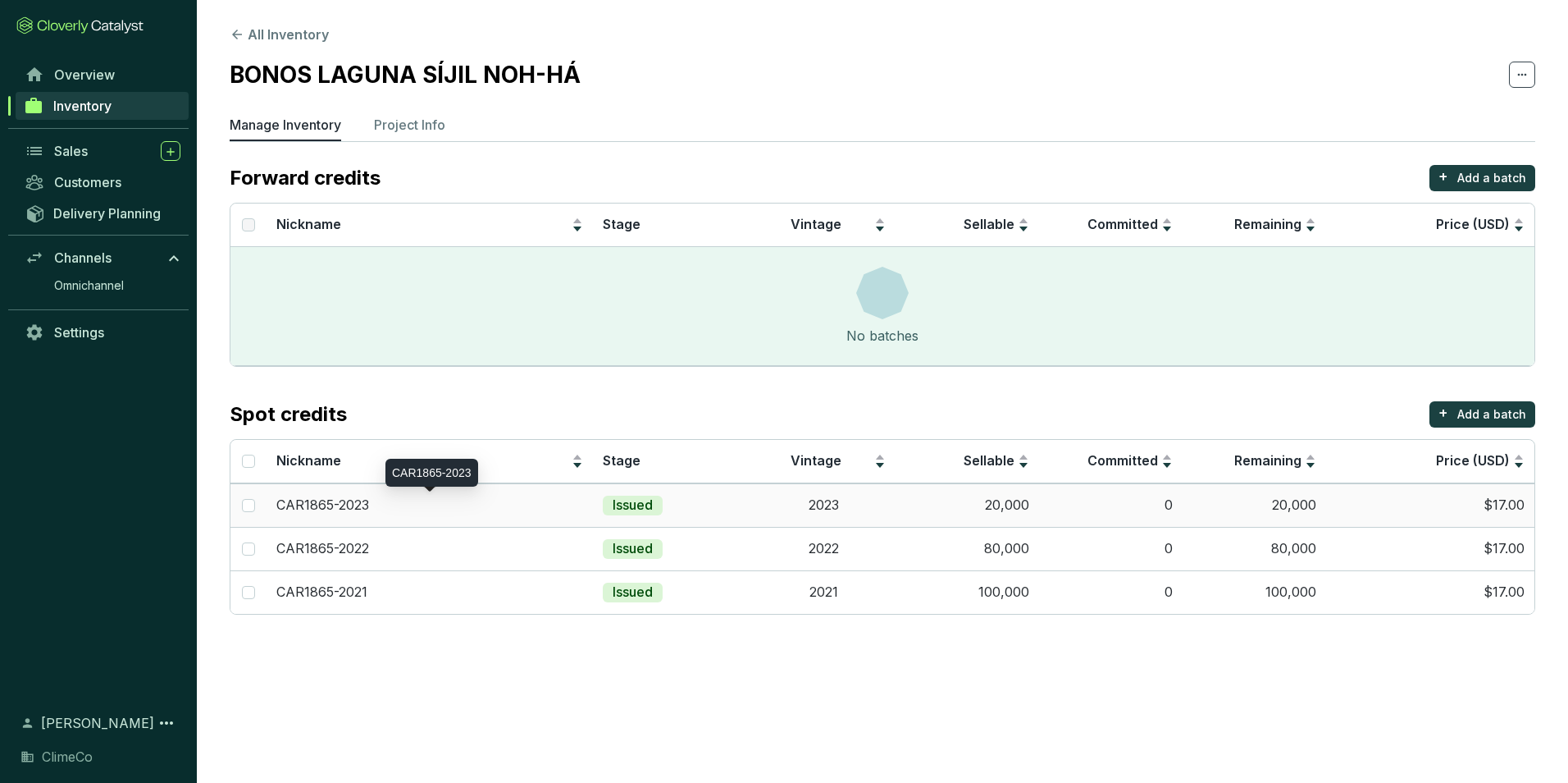
click at [492, 506] on div "CAR1865-2023" at bounding box center [430, 505] width 306 height 18
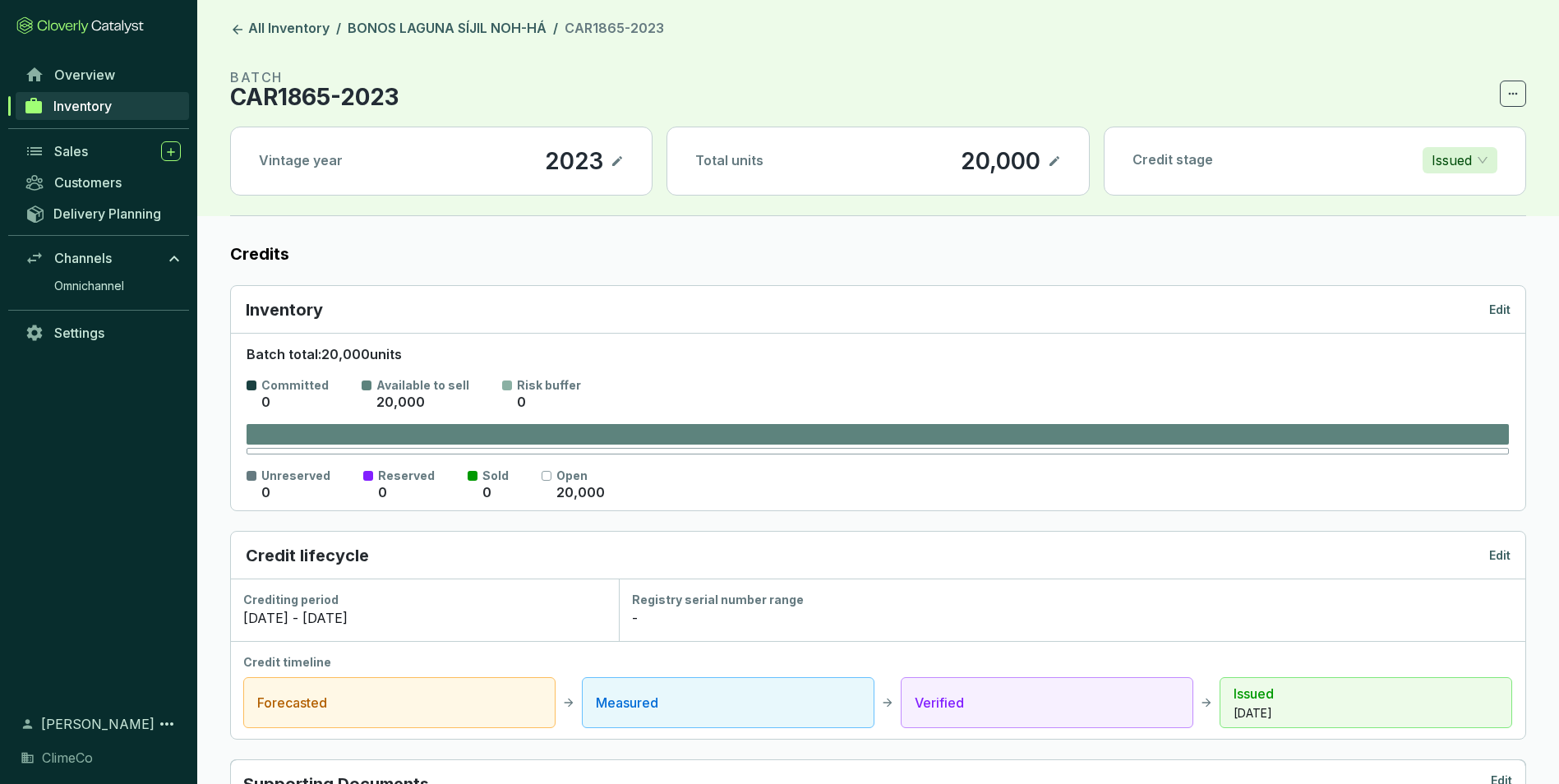
click at [1059, 159] on icon at bounding box center [1055, 161] width 13 height 20
click at [948, 161] on div "20,000" at bounding box center [977, 161] width 88 height 28
click at [1052, 162] on icon at bounding box center [1055, 161] width 13 height 20
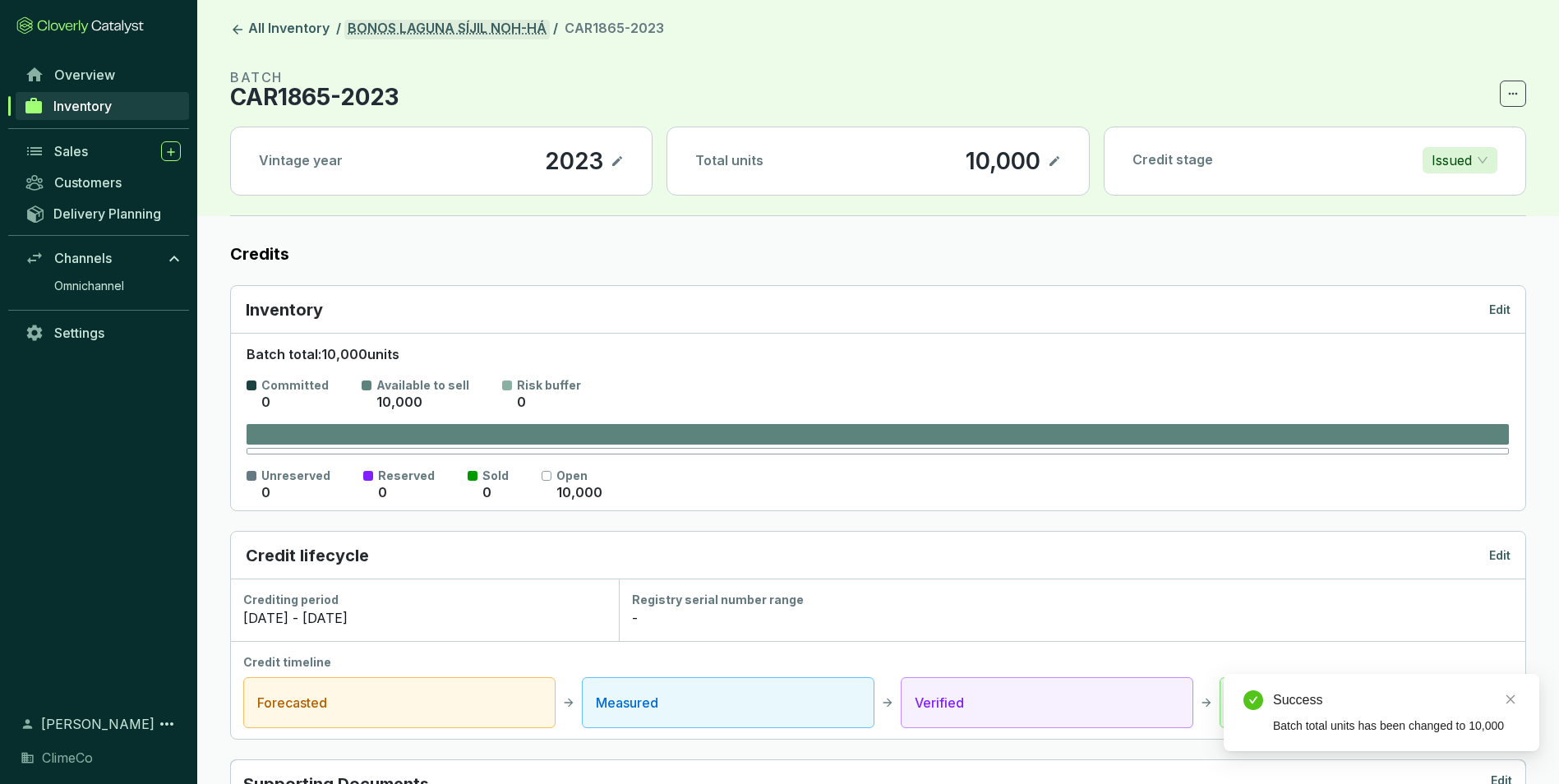
click at [475, 23] on link "BONOS LAGUNA SÍJIL NOH-HÁ" at bounding box center [447, 29] width 206 height 20
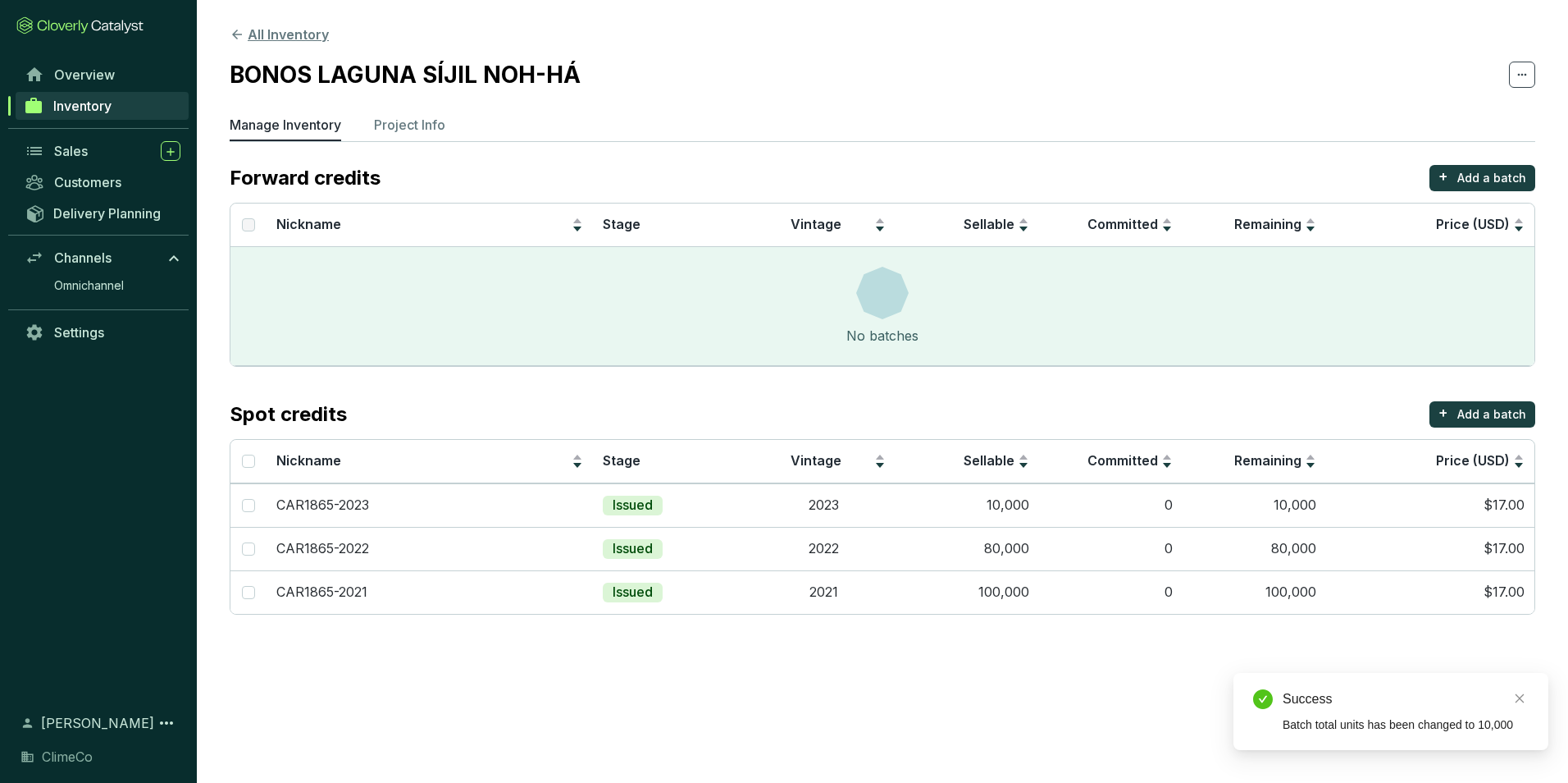
click at [274, 29] on button "All Inventory" at bounding box center [279, 34] width 99 height 20
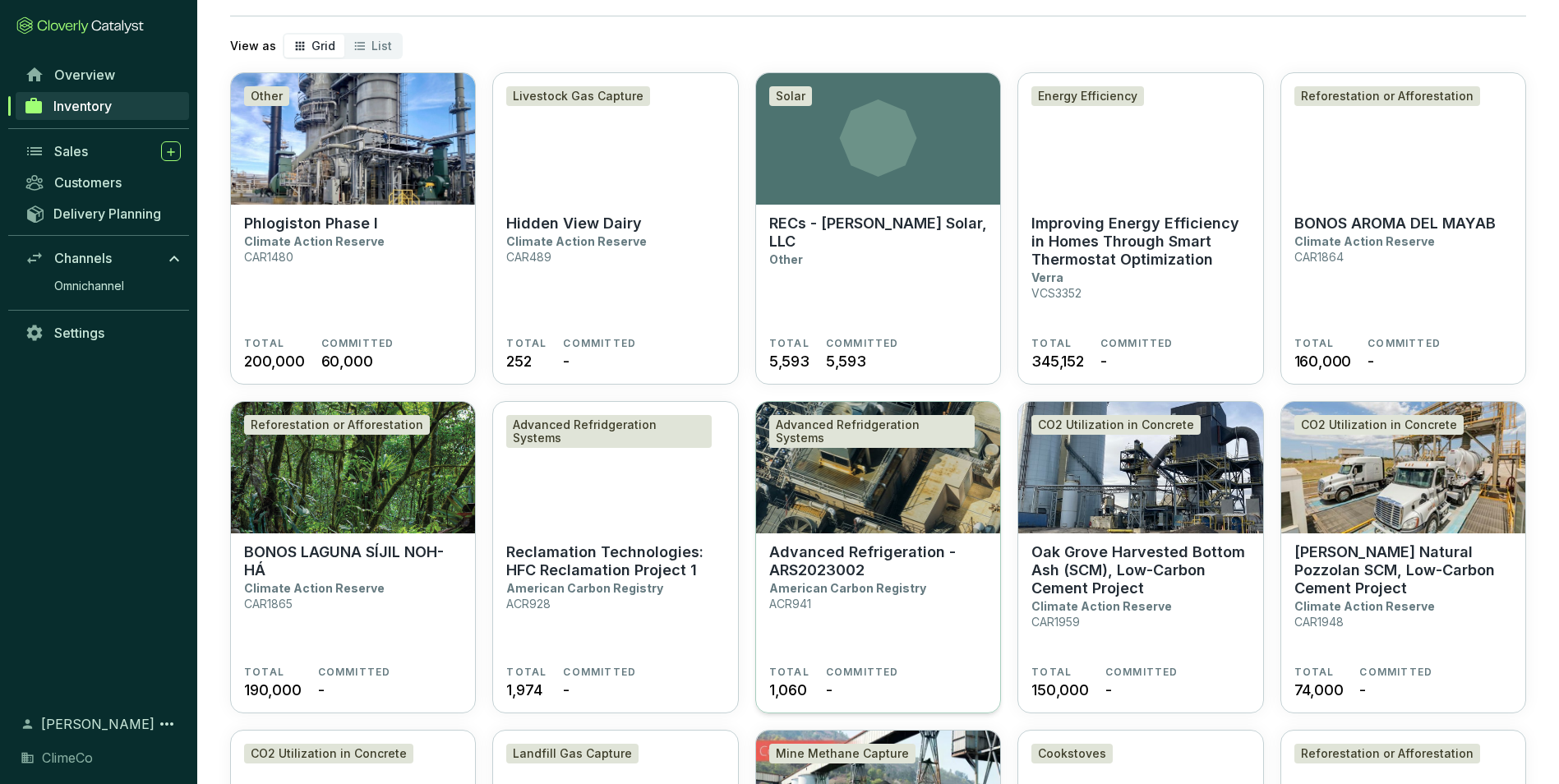
scroll to position [82, 0]
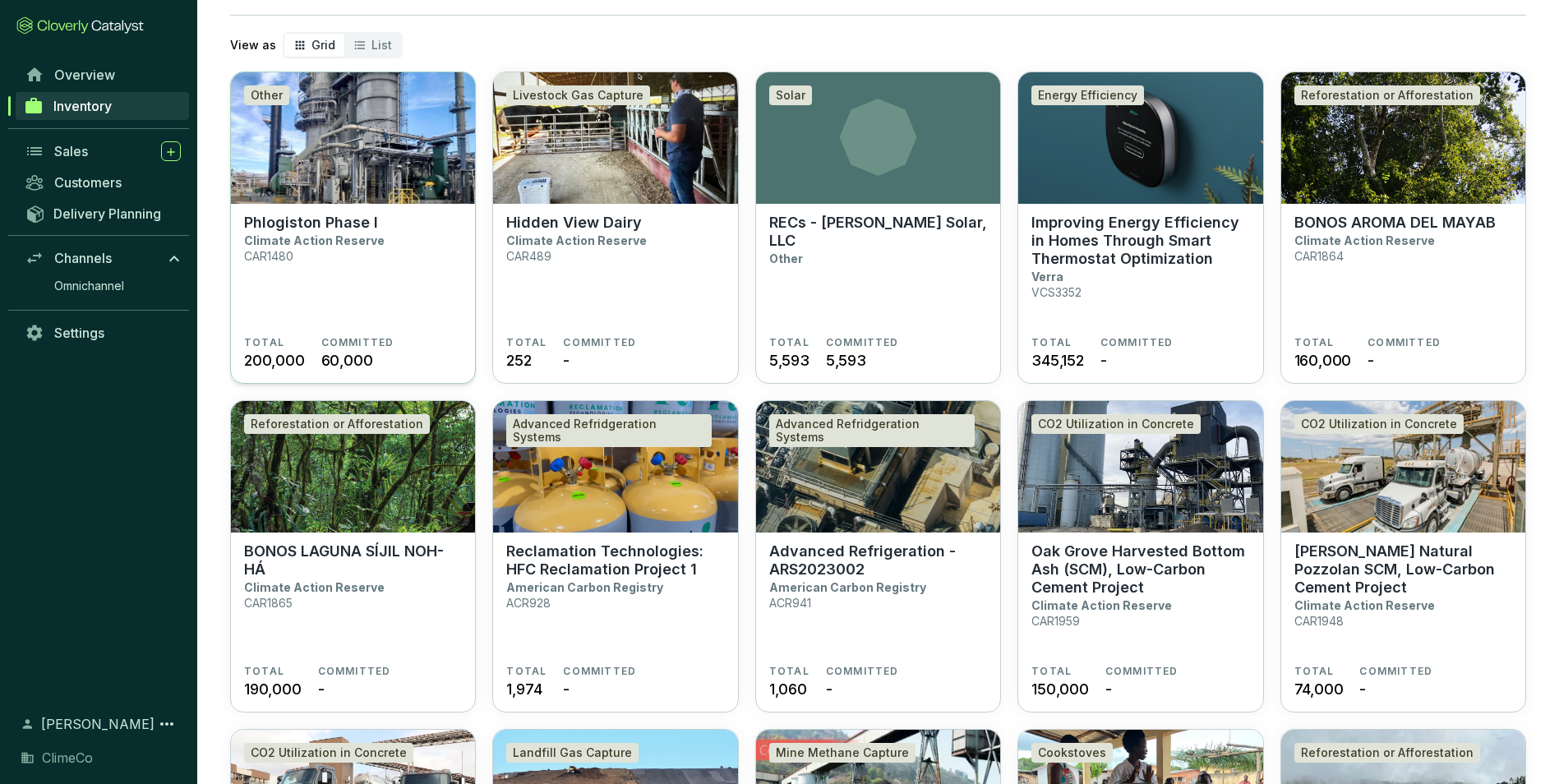
click at [373, 240] on p "Climate Action Reserve" at bounding box center [314, 240] width 140 height 14
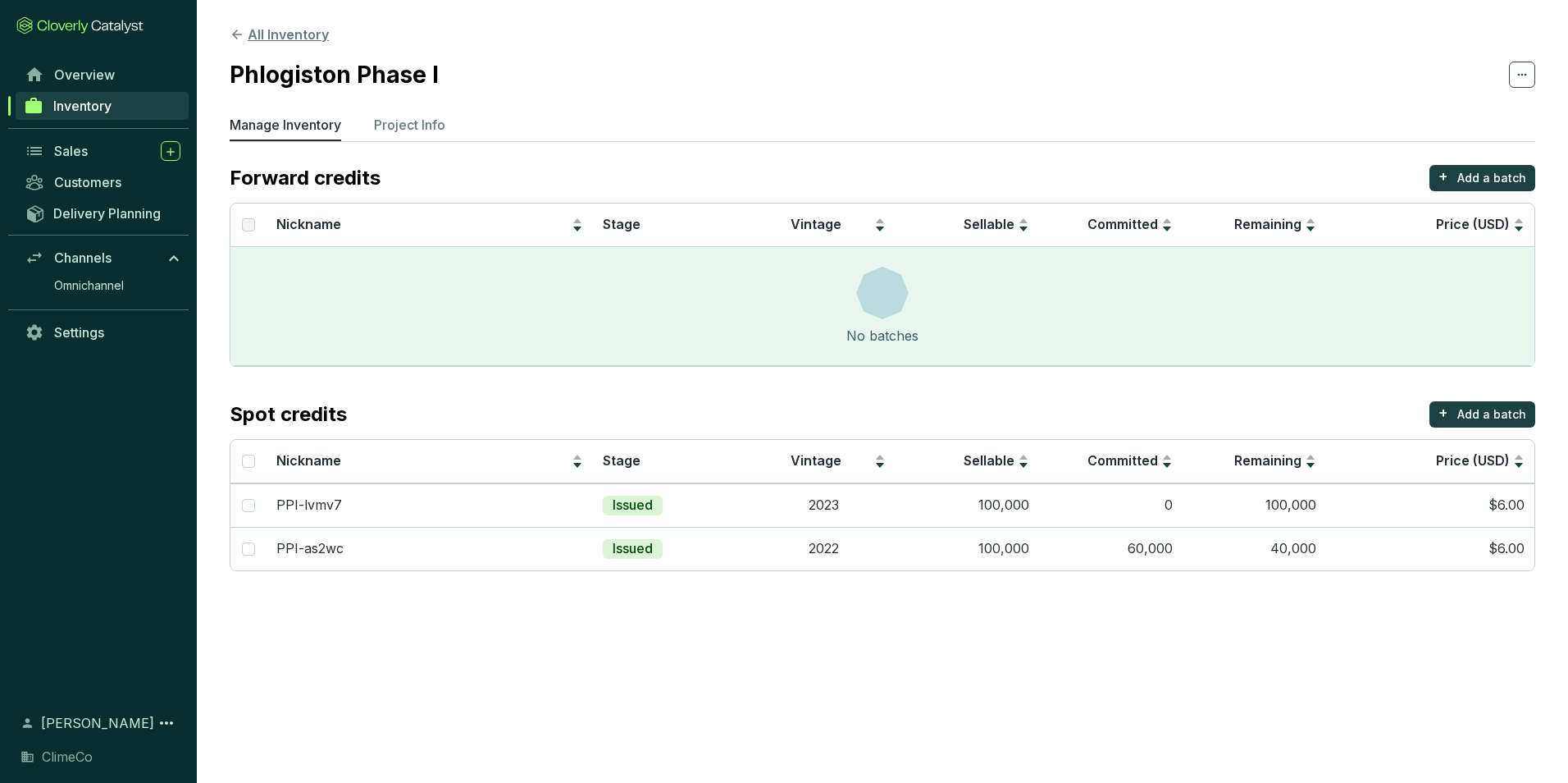
click at [297, 39] on button "All Inventory" at bounding box center [279, 34] width 99 height 20
